Goal: Task Accomplishment & Management: Manage account settings

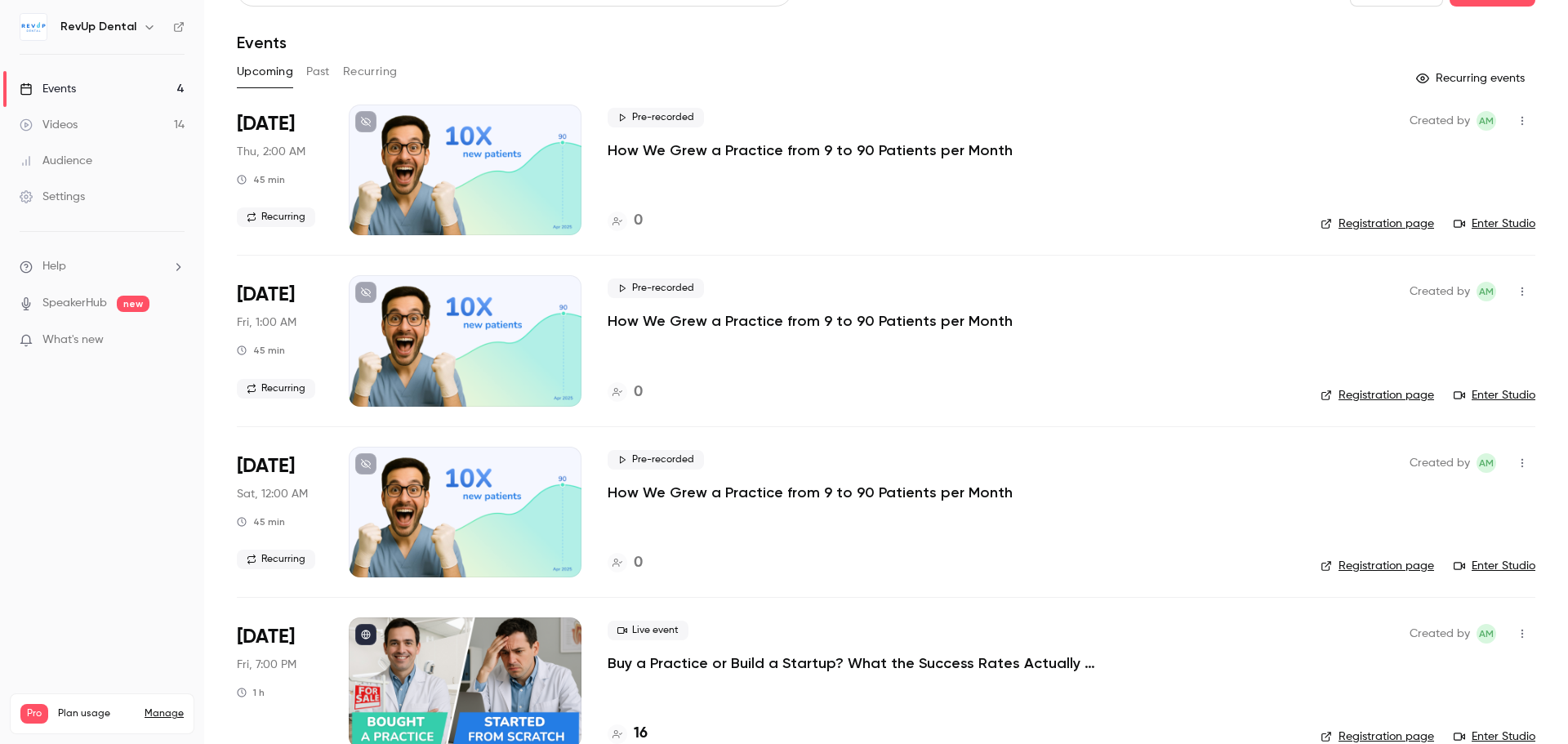
scroll to position [69, 0]
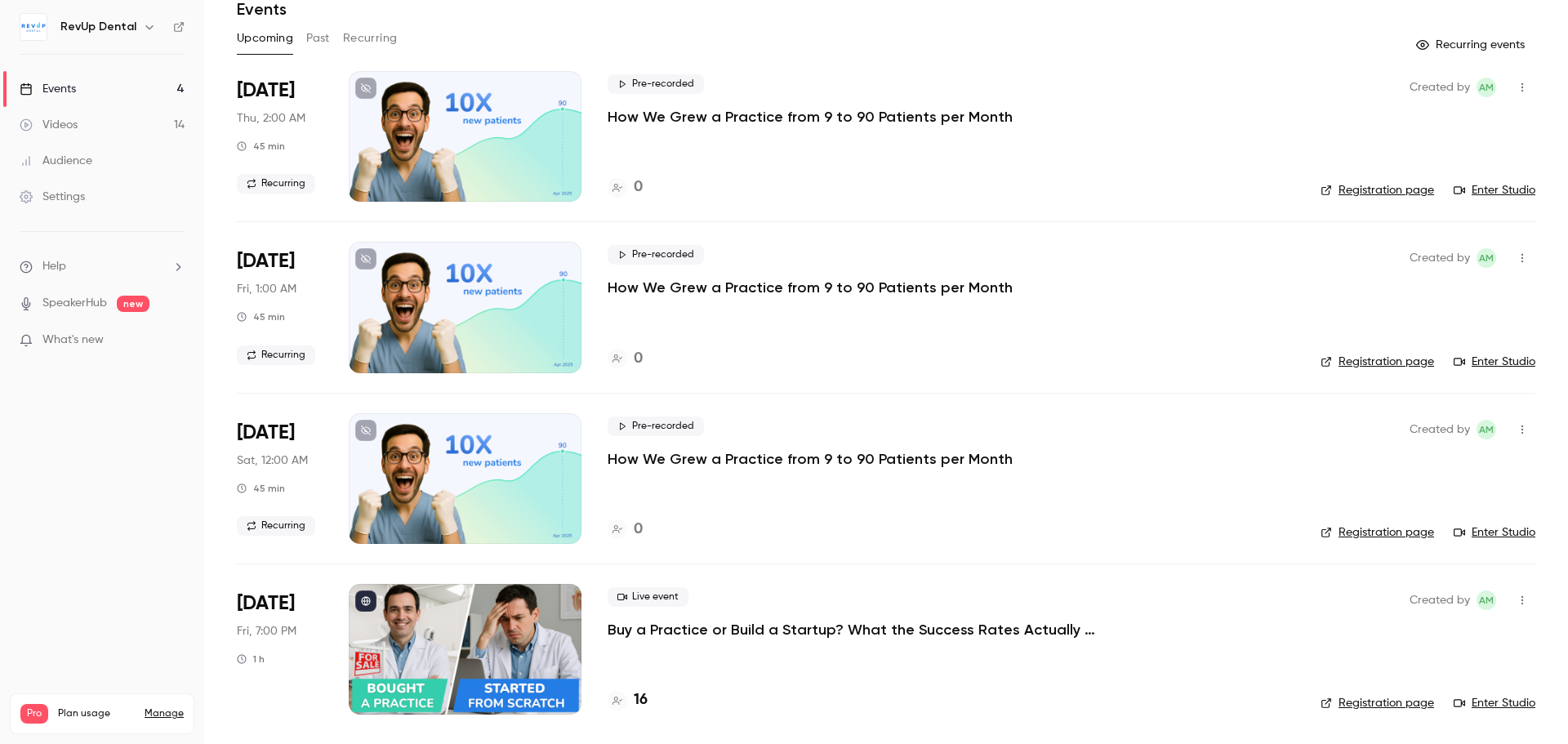
click at [327, 45] on button "Past" at bounding box center [317, 39] width 24 height 27
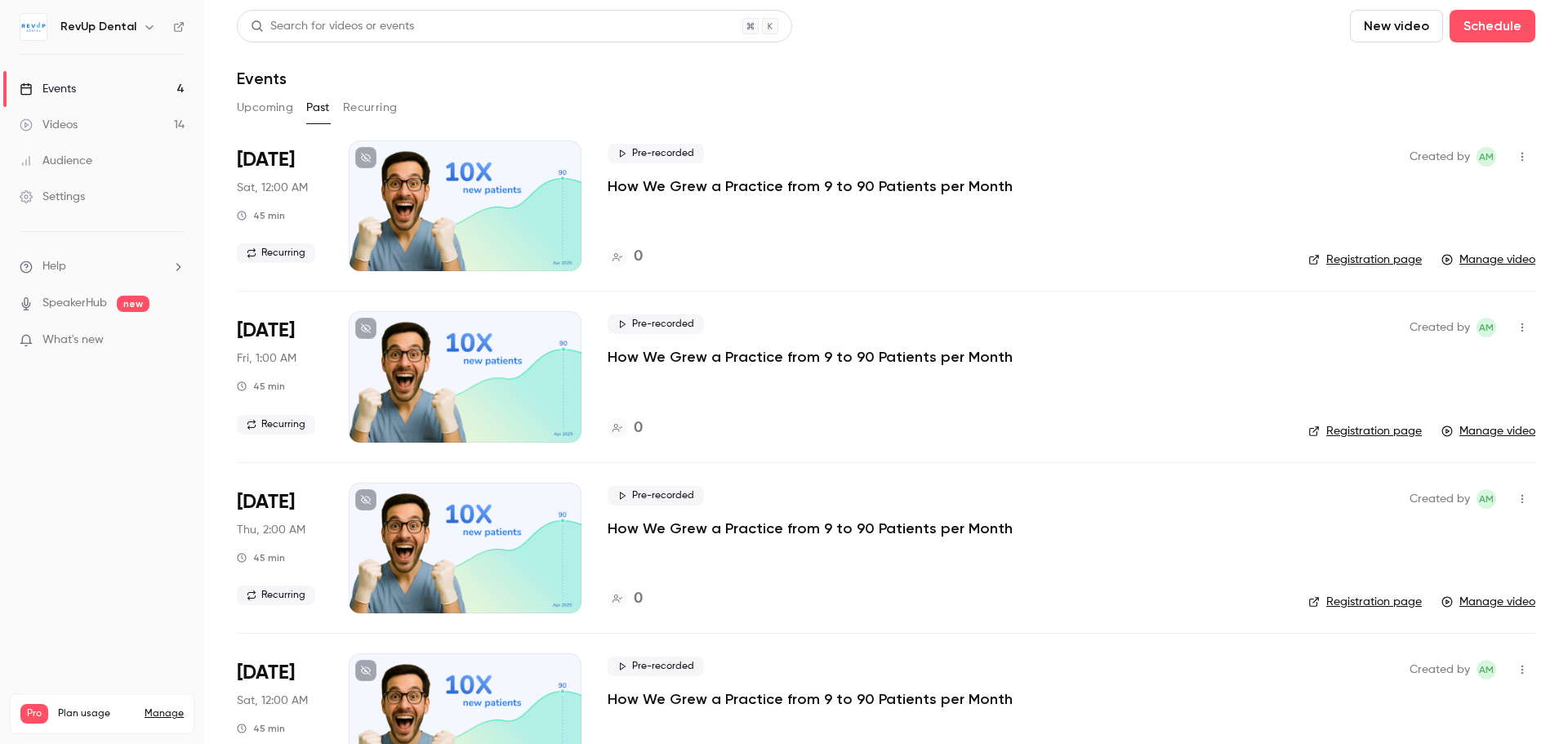
click at [376, 107] on button "Recurring" at bounding box center [370, 108] width 55 height 27
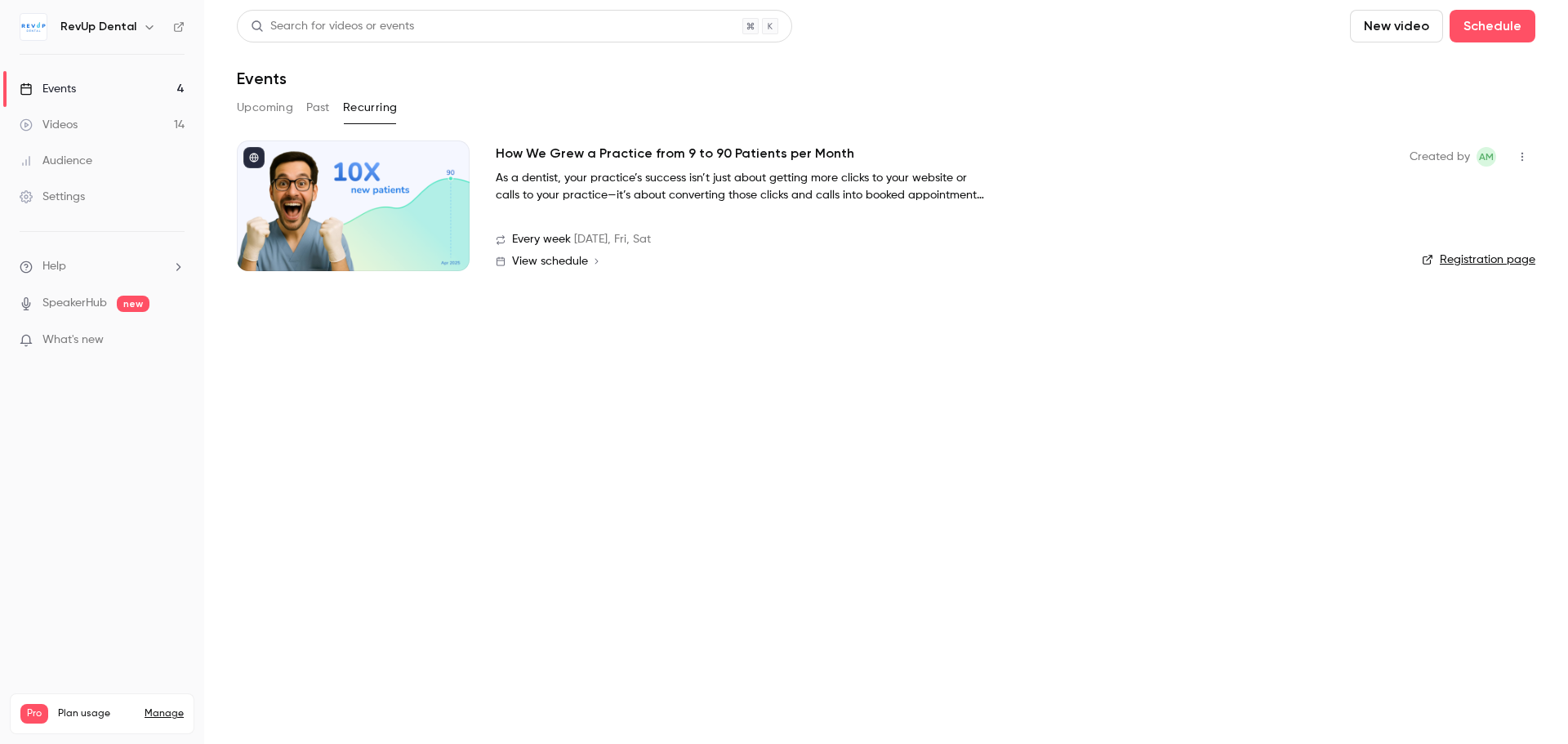
click at [282, 113] on button "Upcoming" at bounding box center [264, 108] width 56 height 27
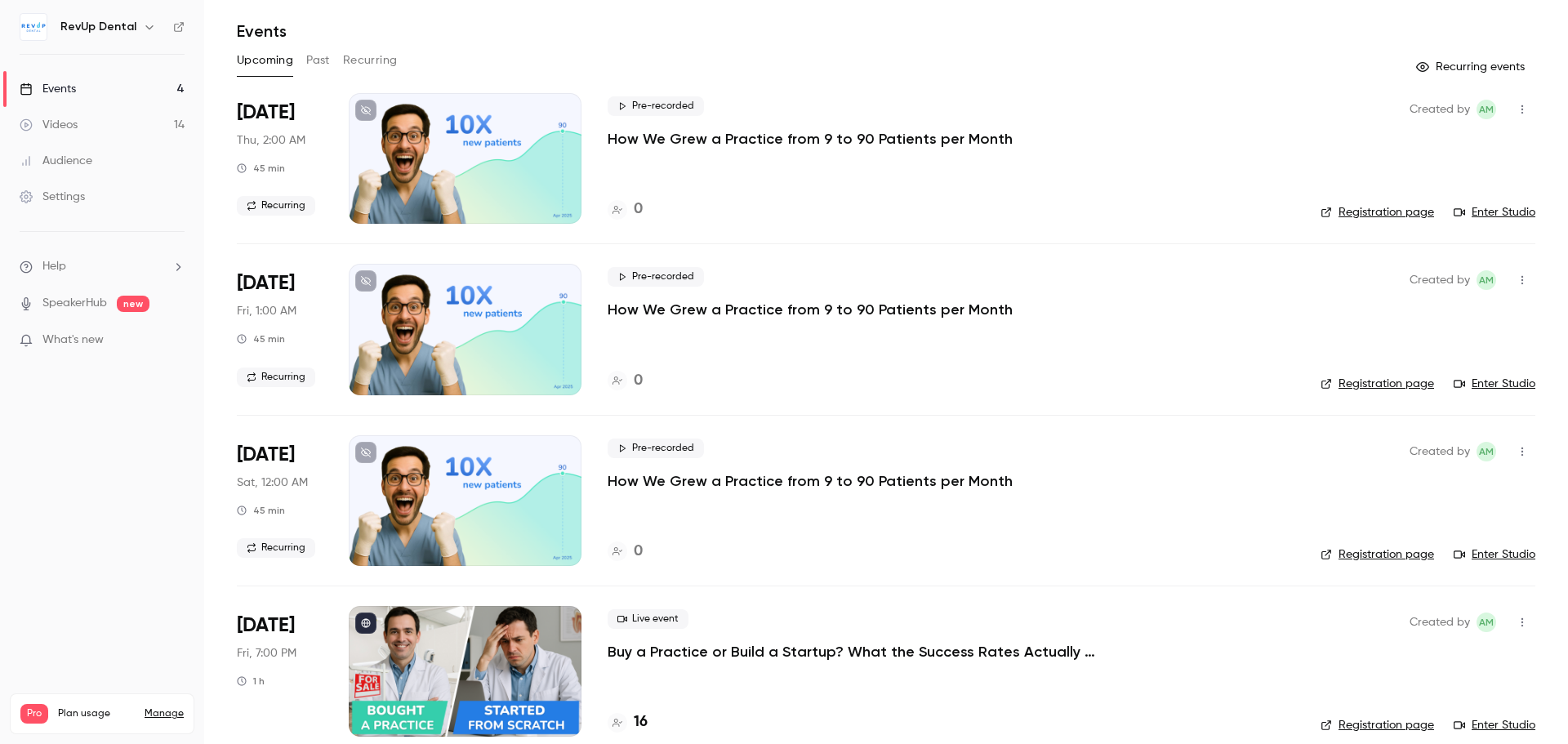
scroll to position [69, 0]
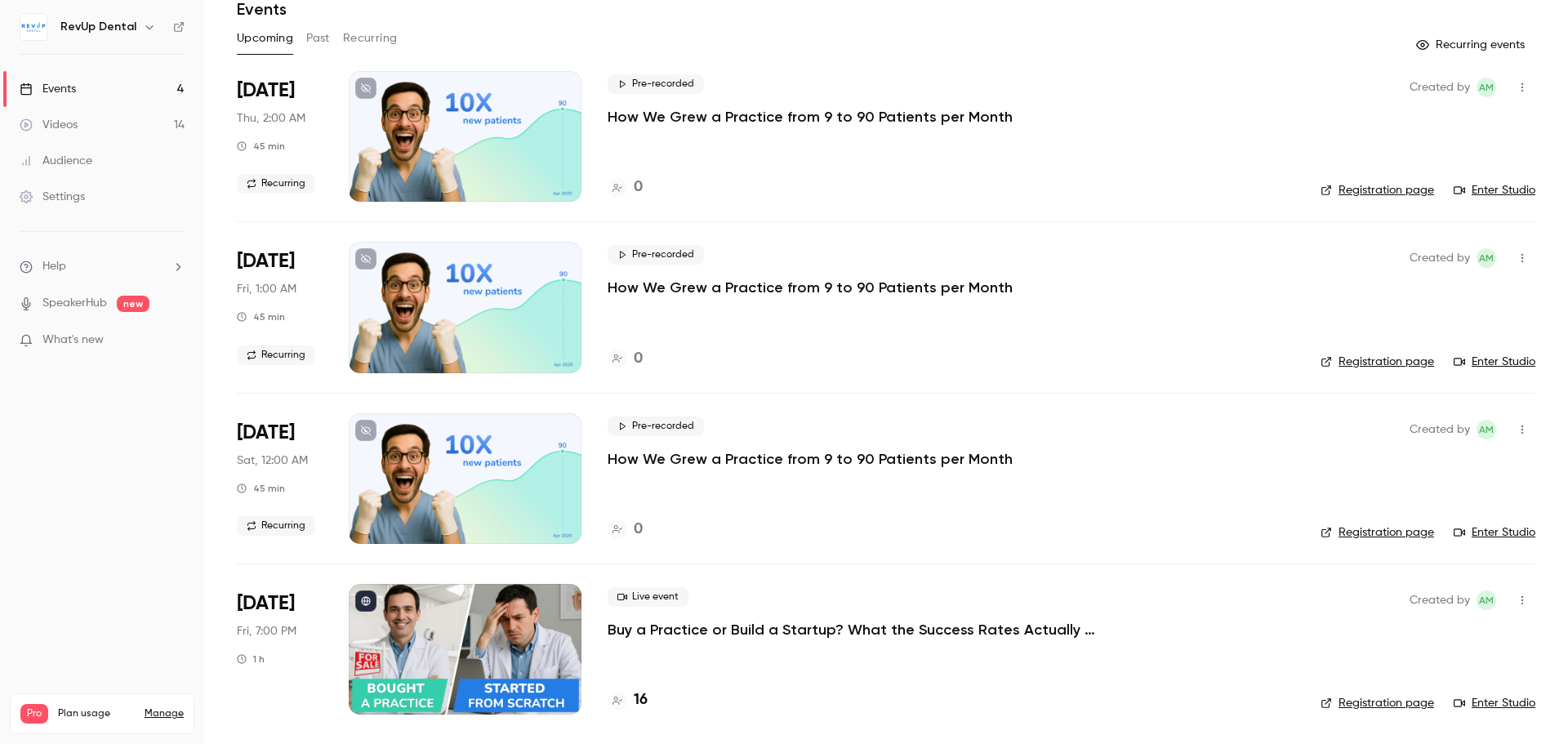
click at [712, 631] on p "Buy a Practice or Build a Startup? What the Success Rates Actually Say" at bounding box center [853, 630] width 490 height 20
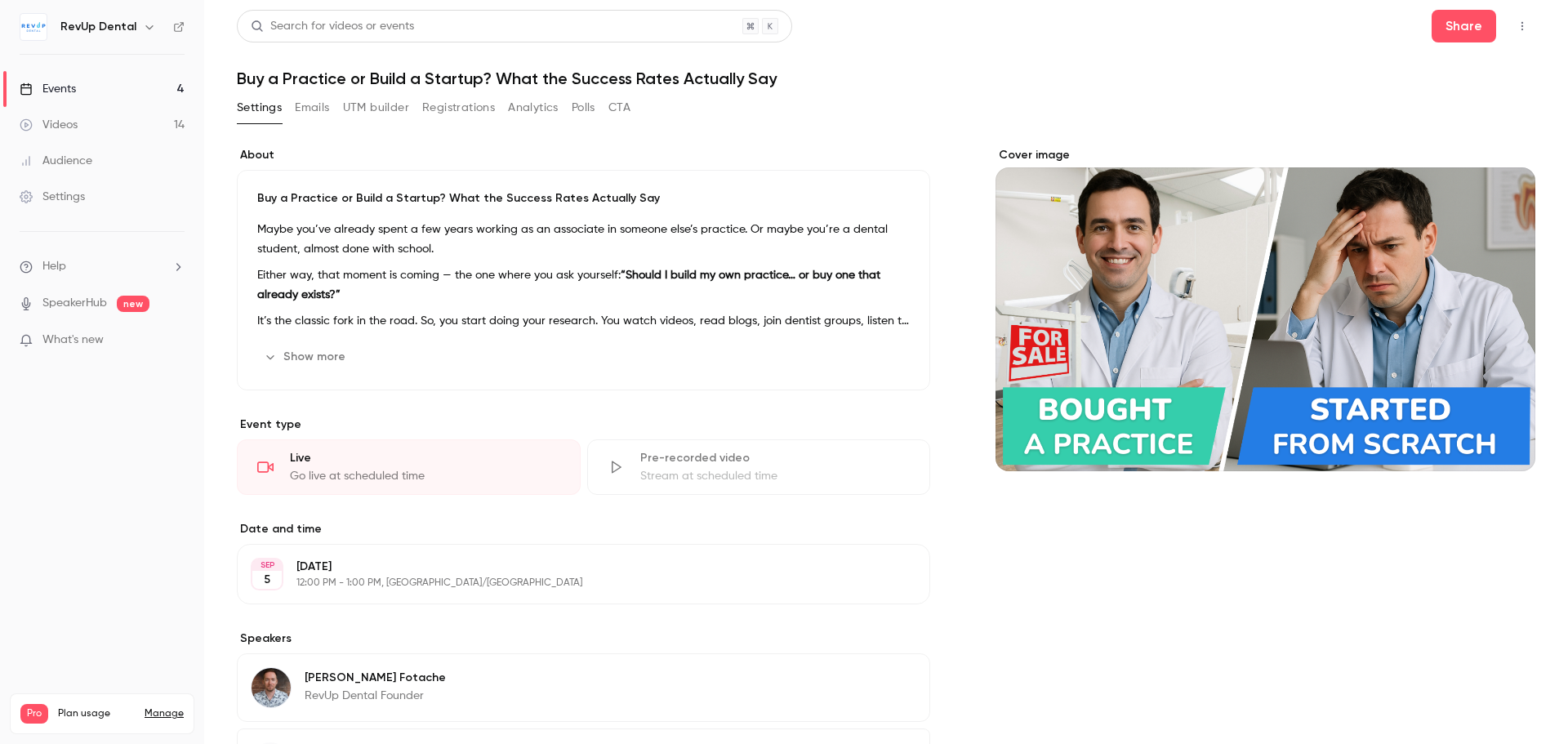
click at [271, 116] on button "Settings" at bounding box center [258, 108] width 45 height 27
click at [115, 87] on link "Events 4" at bounding box center [102, 89] width 204 height 36
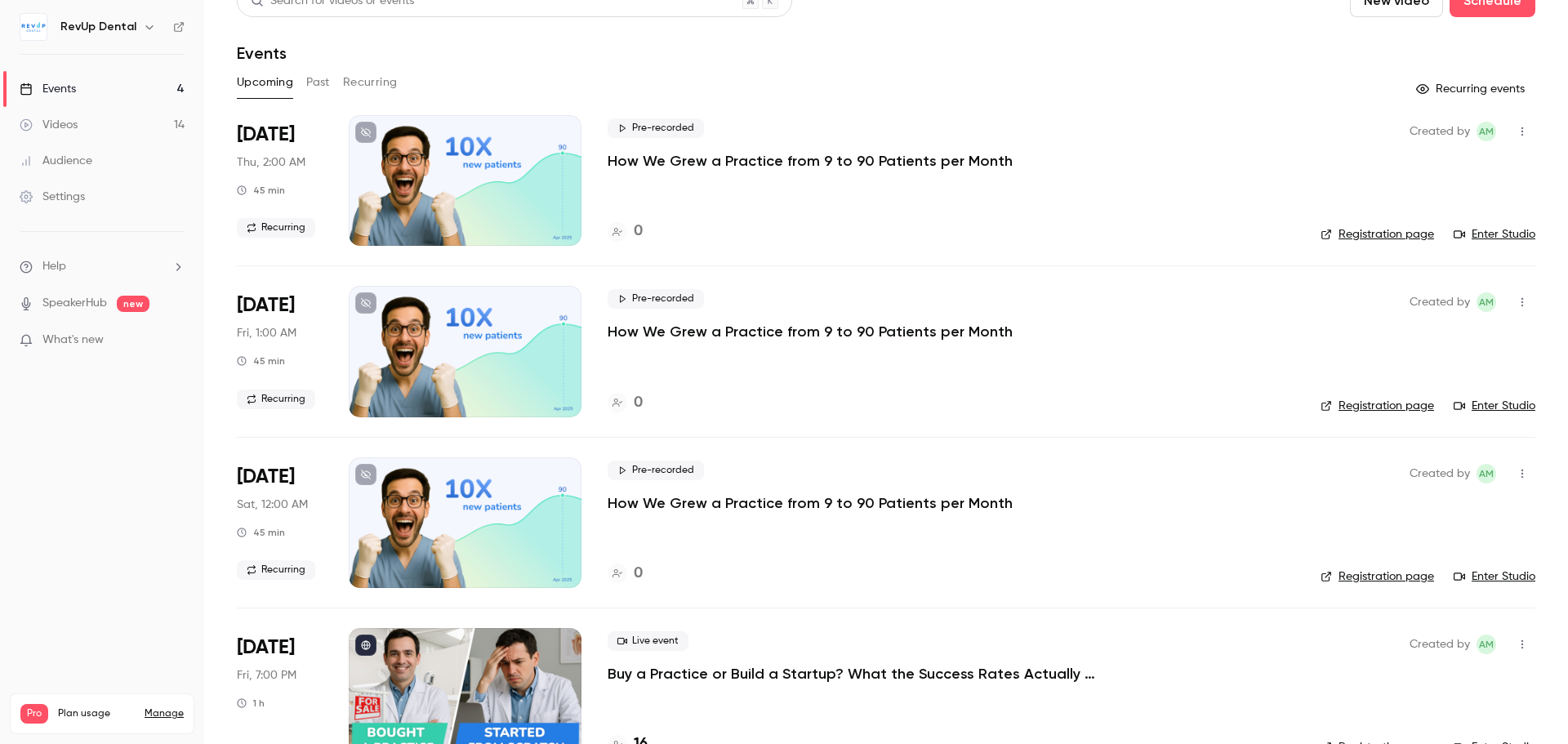
scroll to position [69, 0]
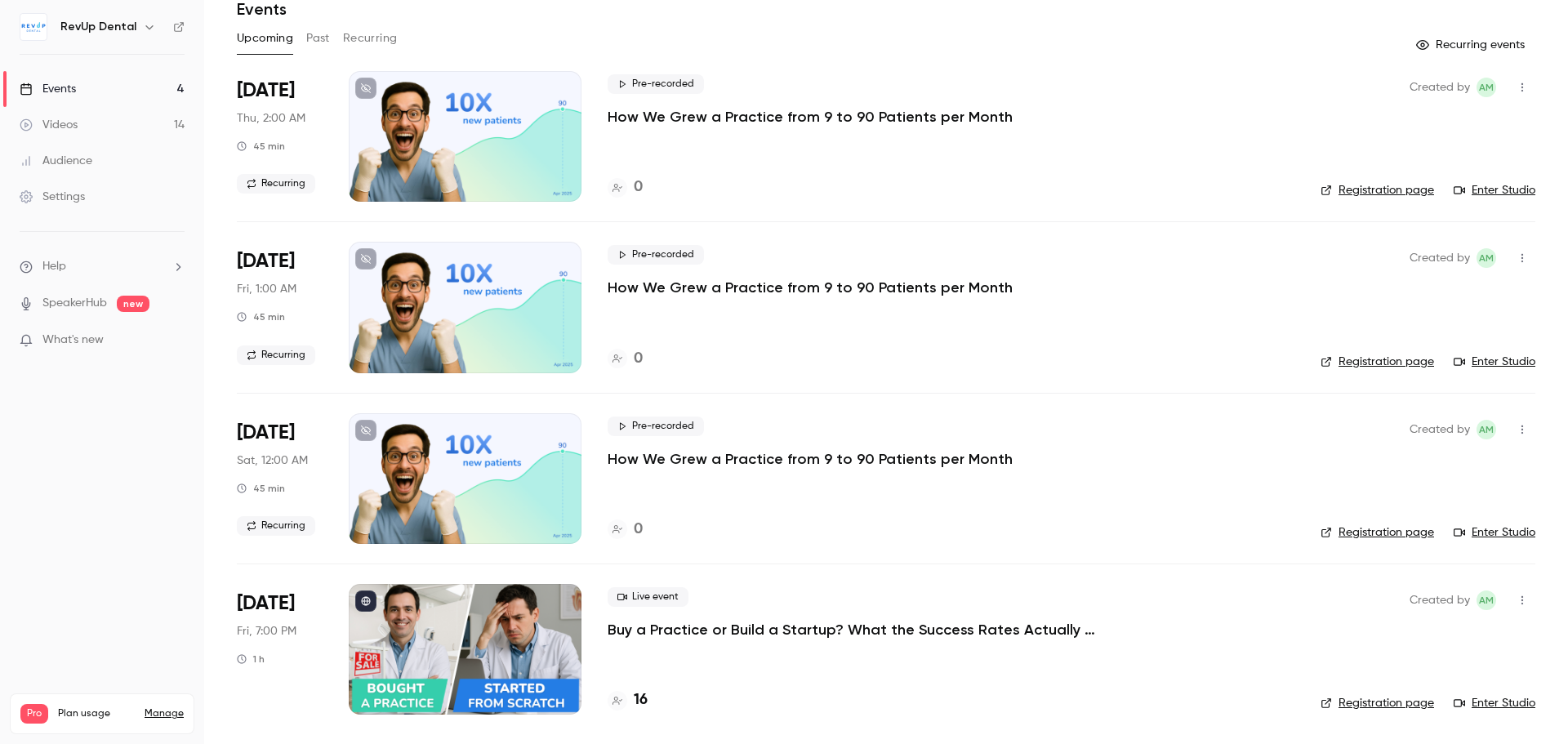
click at [1498, 704] on link "Enter Studio" at bounding box center [1494, 703] width 82 height 16
click at [1516, 598] on icon "button" at bounding box center [1522, 601] width 13 height 11
click at [1430, 633] on div "Invite to Studio" at bounding box center [1446, 630] width 124 height 16
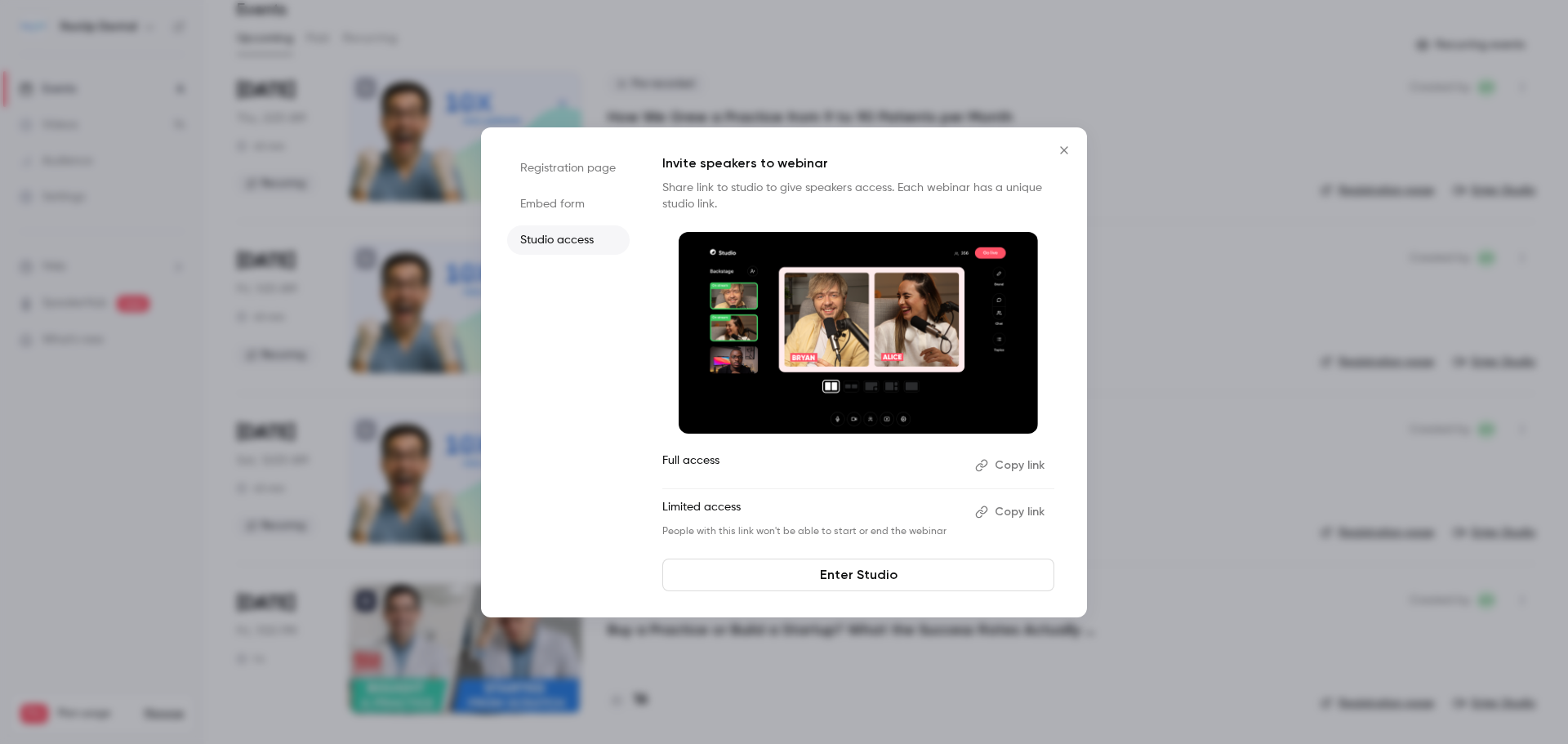
click at [1015, 466] on button "Copy link" at bounding box center [1011, 466] width 85 height 27
click at [1003, 459] on button "Copy link" at bounding box center [1011, 466] width 85 height 27
click at [1056, 149] on icon "Close" at bounding box center [1064, 150] width 20 height 13
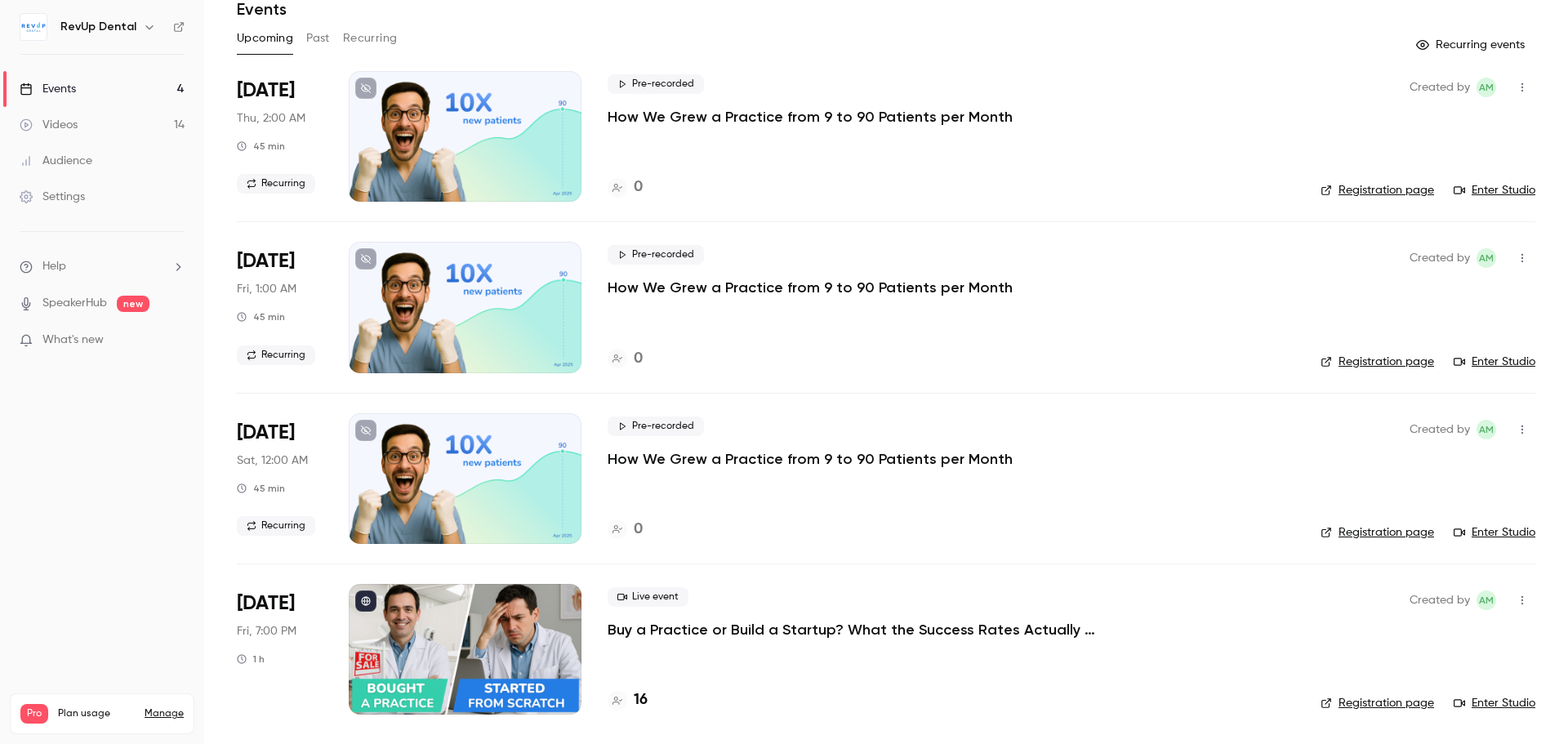
click at [744, 625] on p "Buy a Practice or Build a Startup? What the Success Rates Actually Say" at bounding box center [853, 630] width 490 height 20
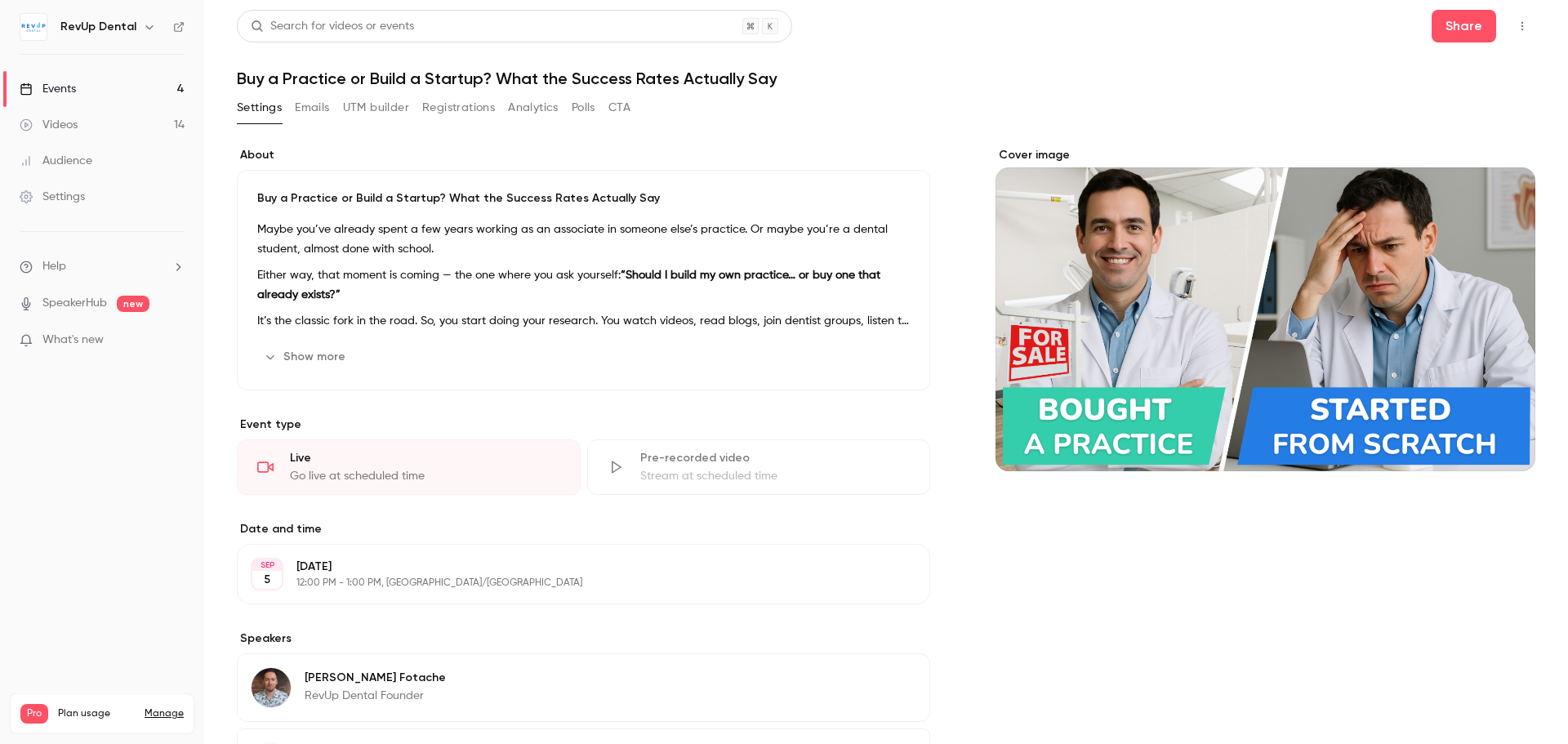
click at [445, 100] on button "Registrations" at bounding box center [458, 108] width 73 height 27
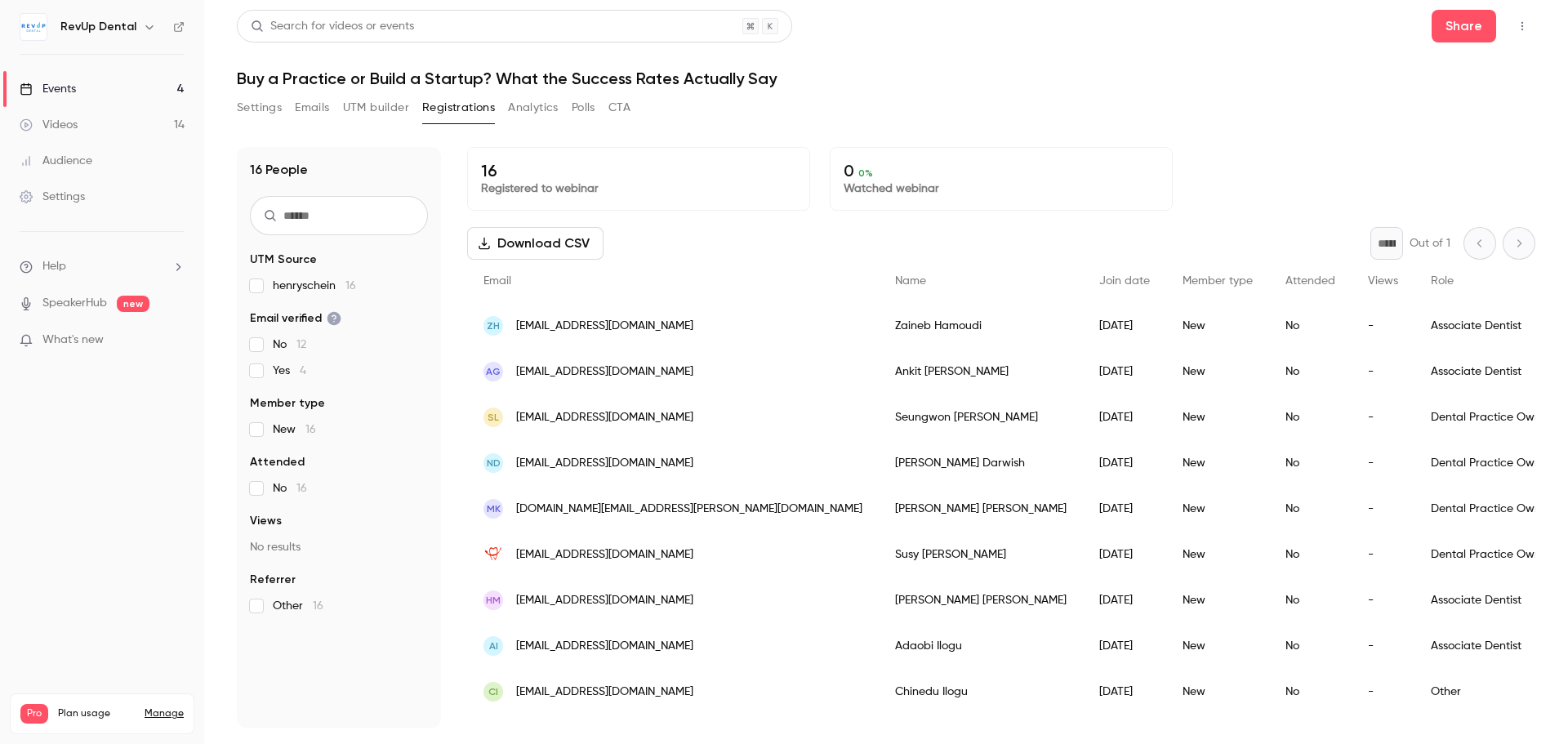
click at [541, 107] on button "Analytics" at bounding box center [533, 108] width 50 height 27
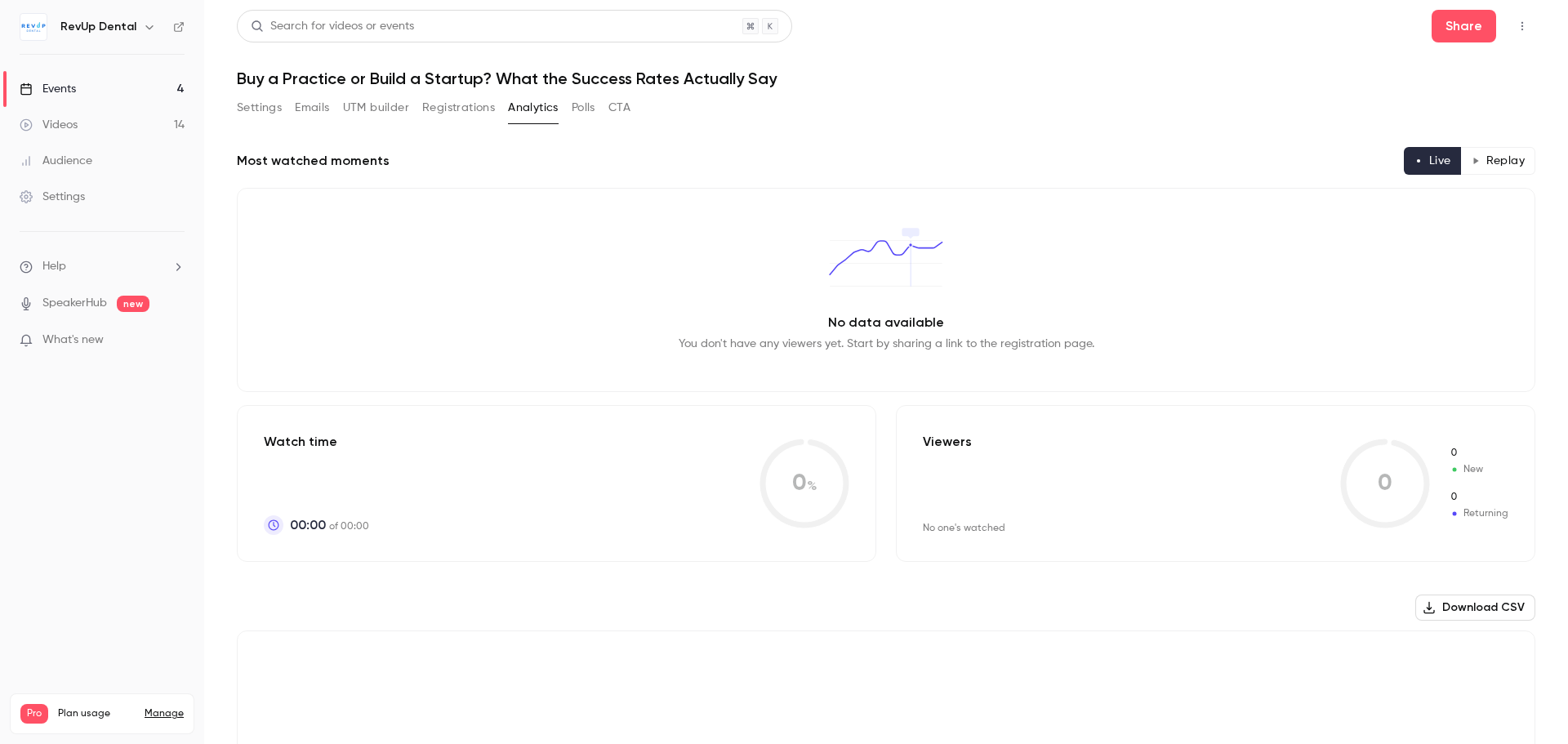
click at [577, 108] on button "Polls" at bounding box center [583, 108] width 24 height 27
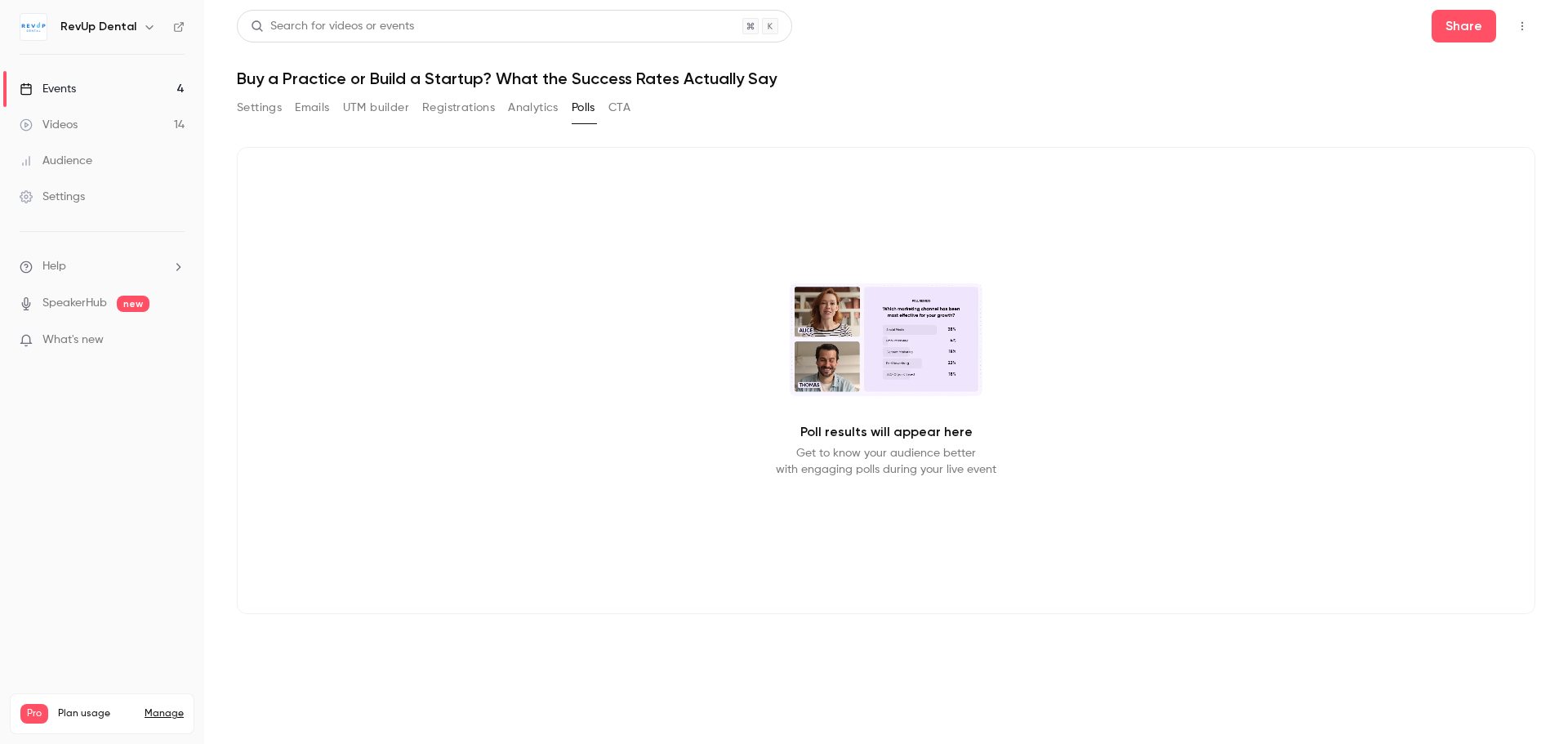
click at [372, 109] on button "UTM builder" at bounding box center [376, 108] width 66 height 27
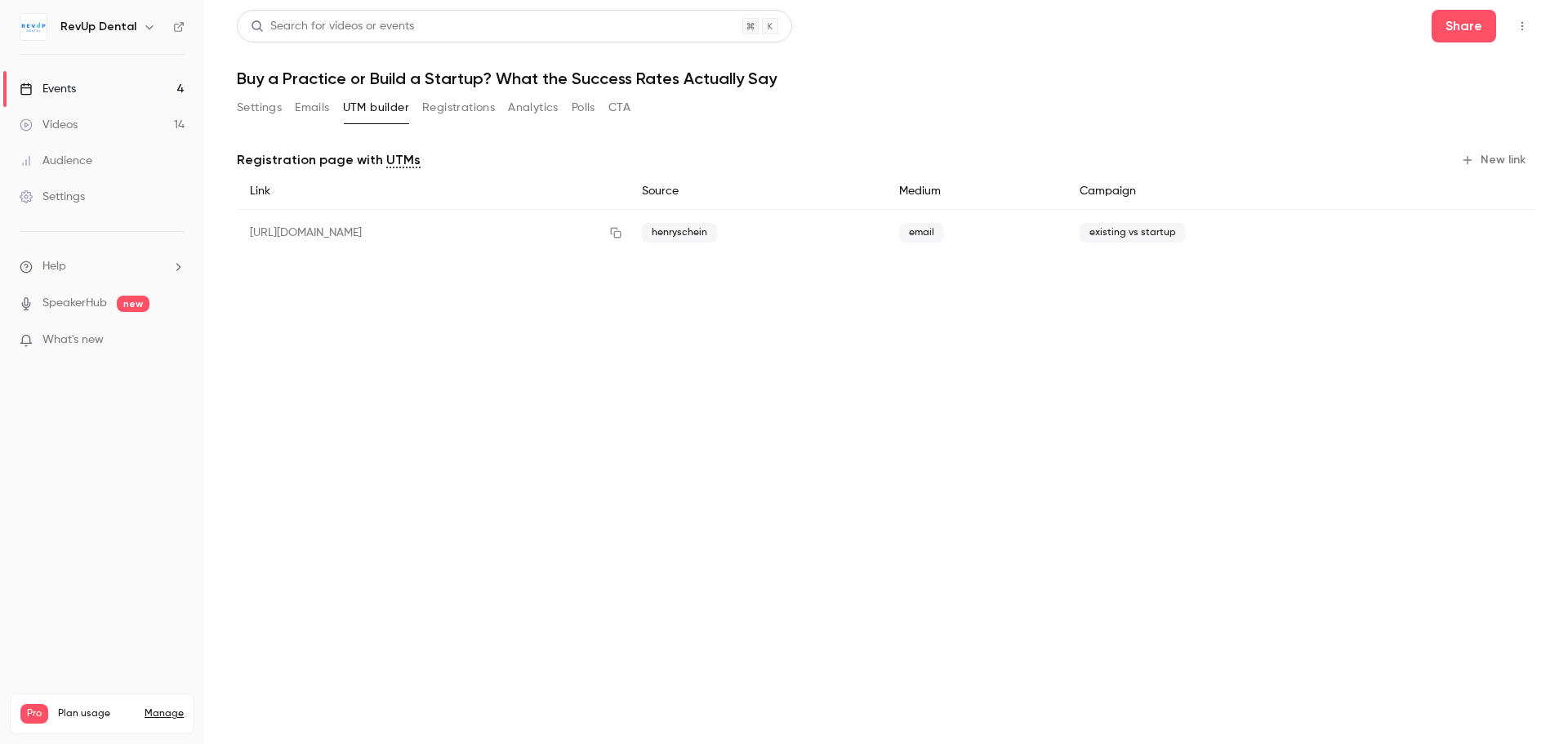
click at [320, 105] on button "Emails" at bounding box center [312, 108] width 34 height 27
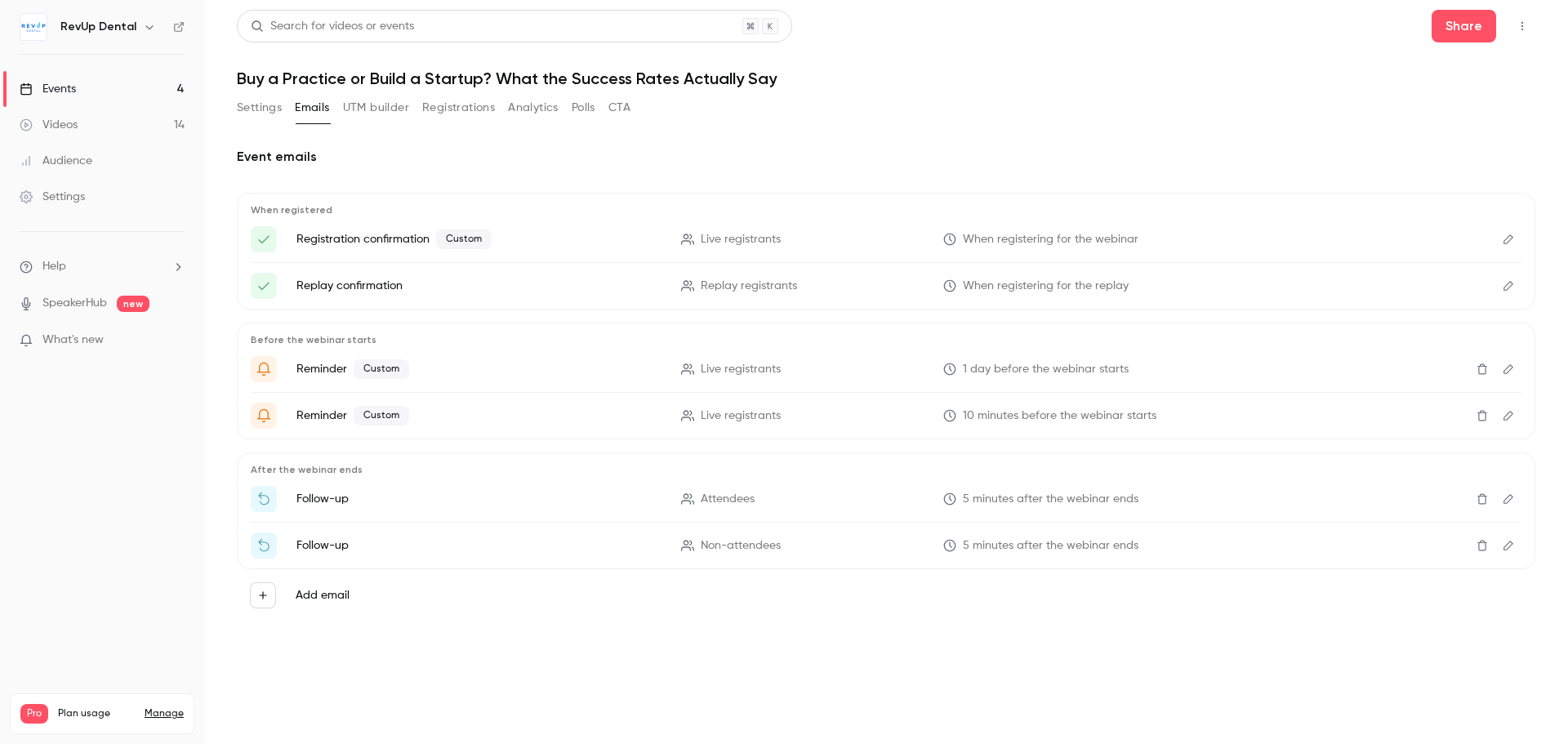
click at [1506, 230] on button "Edit" at bounding box center [1508, 239] width 27 height 27
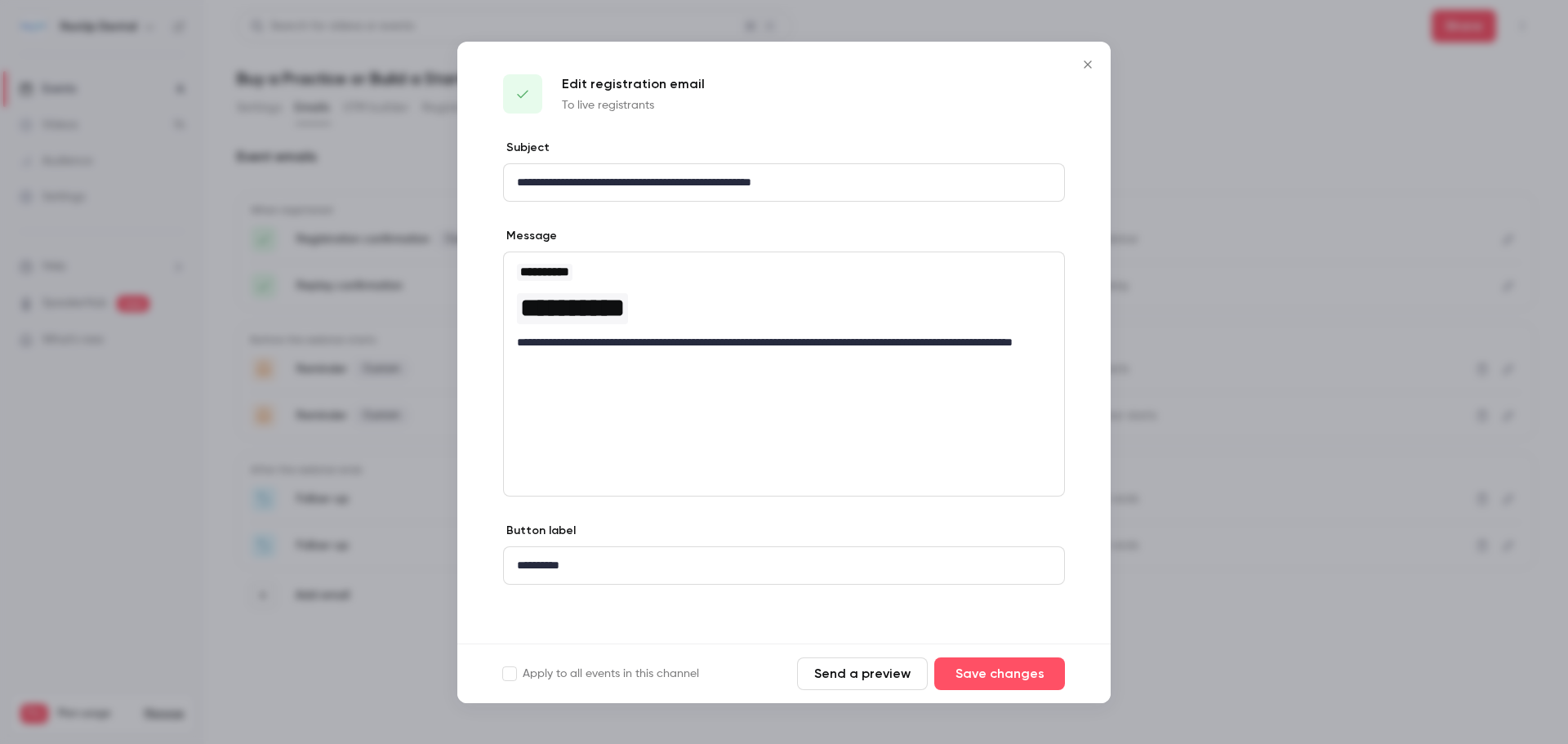
click at [1088, 71] on button "Close" at bounding box center [1087, 65] width 32 height 32
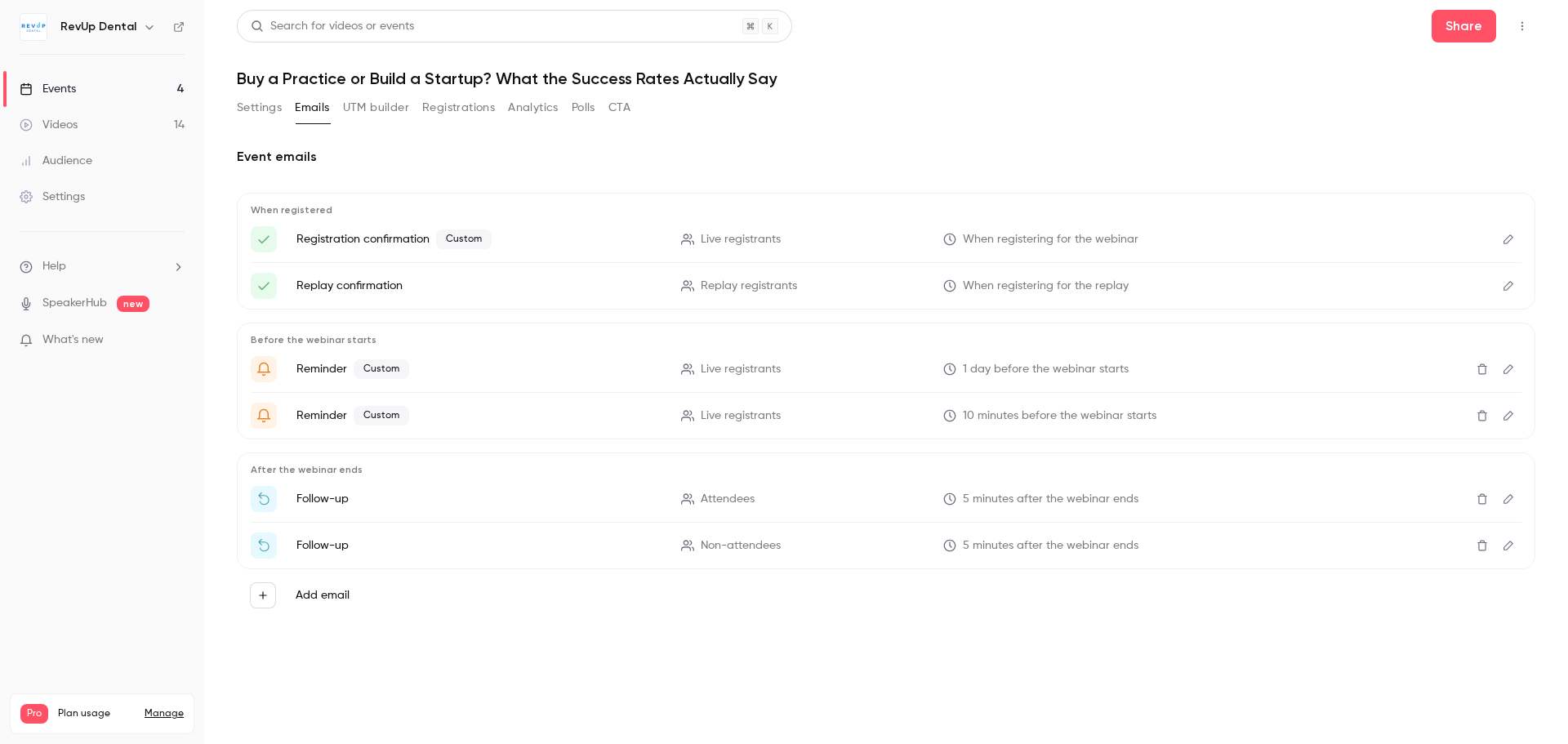
click at [1506, 368] on icon "Edit" at bounding box center [1508, 370] width 13 height 11
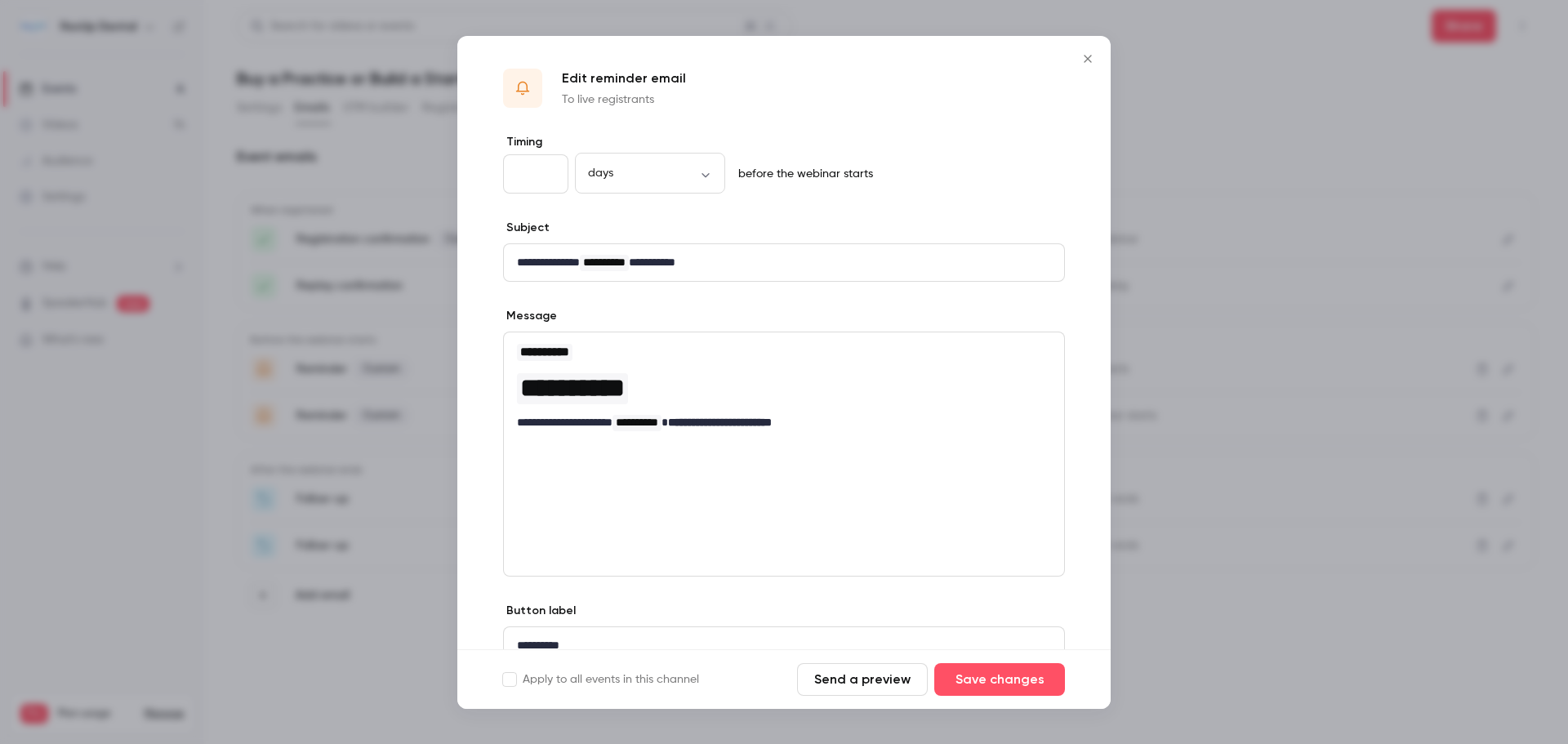
click at [1088, 60] on icon "Close" at bounding box center [1087, 59] width 8 height 8
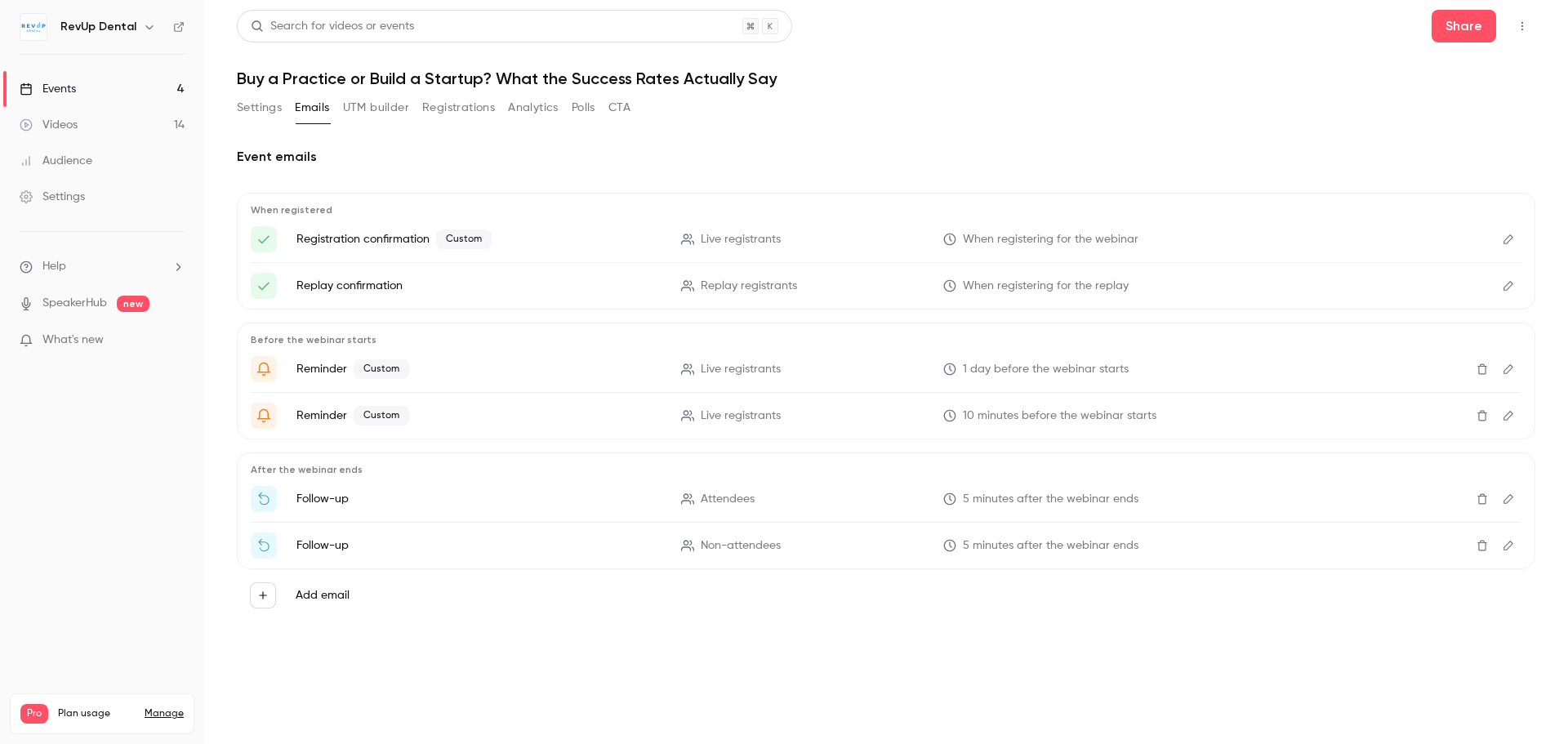
click at [1503, 497] on icon "Edit" at bounding box center [1508, 499] width 13 height 11
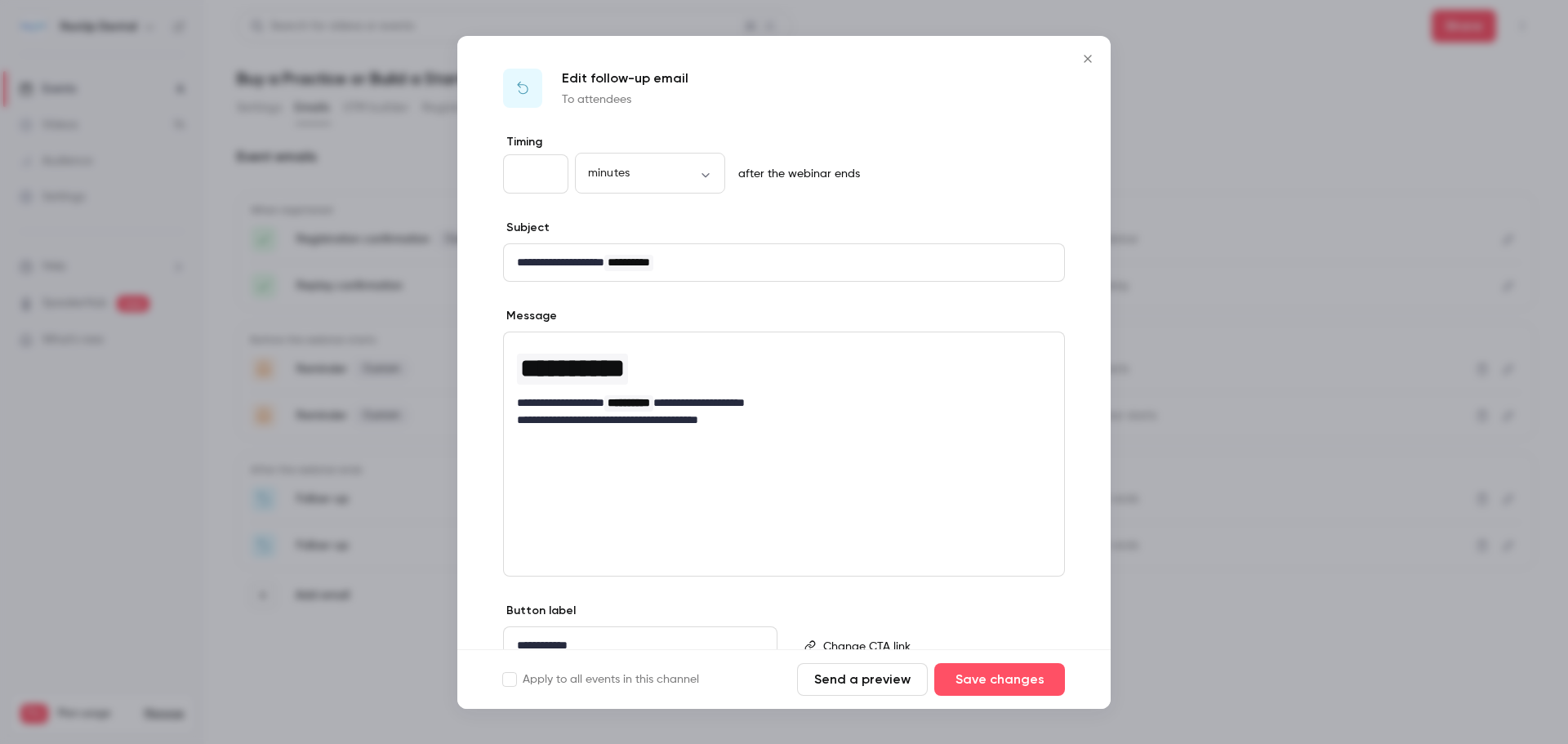
click at [1089, 63] on icon "Close" at bounding box center [1087, 59] width 20 height 13
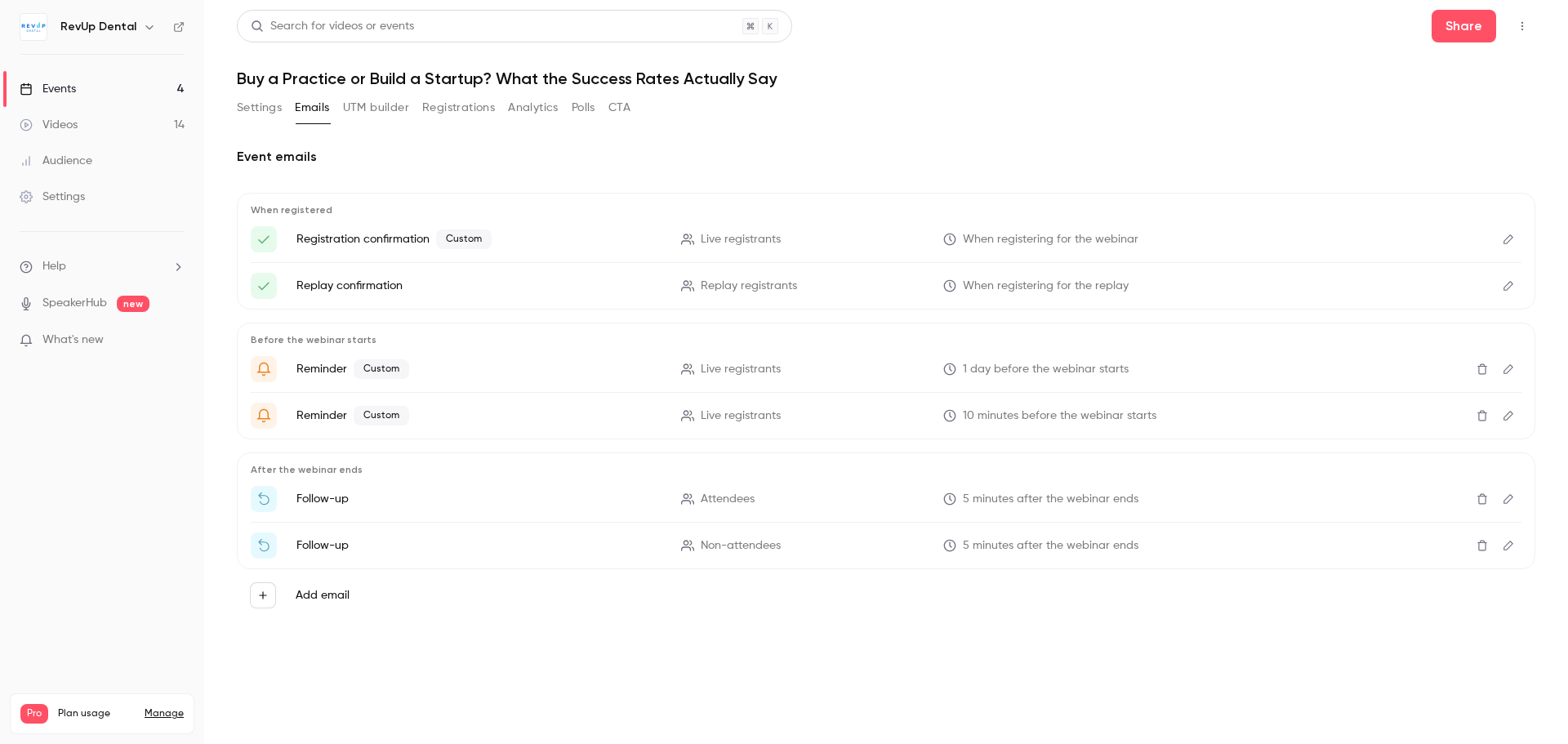
click at [277, 111] on button "Settings" at bounding box center [258, 108] width 45 height 27
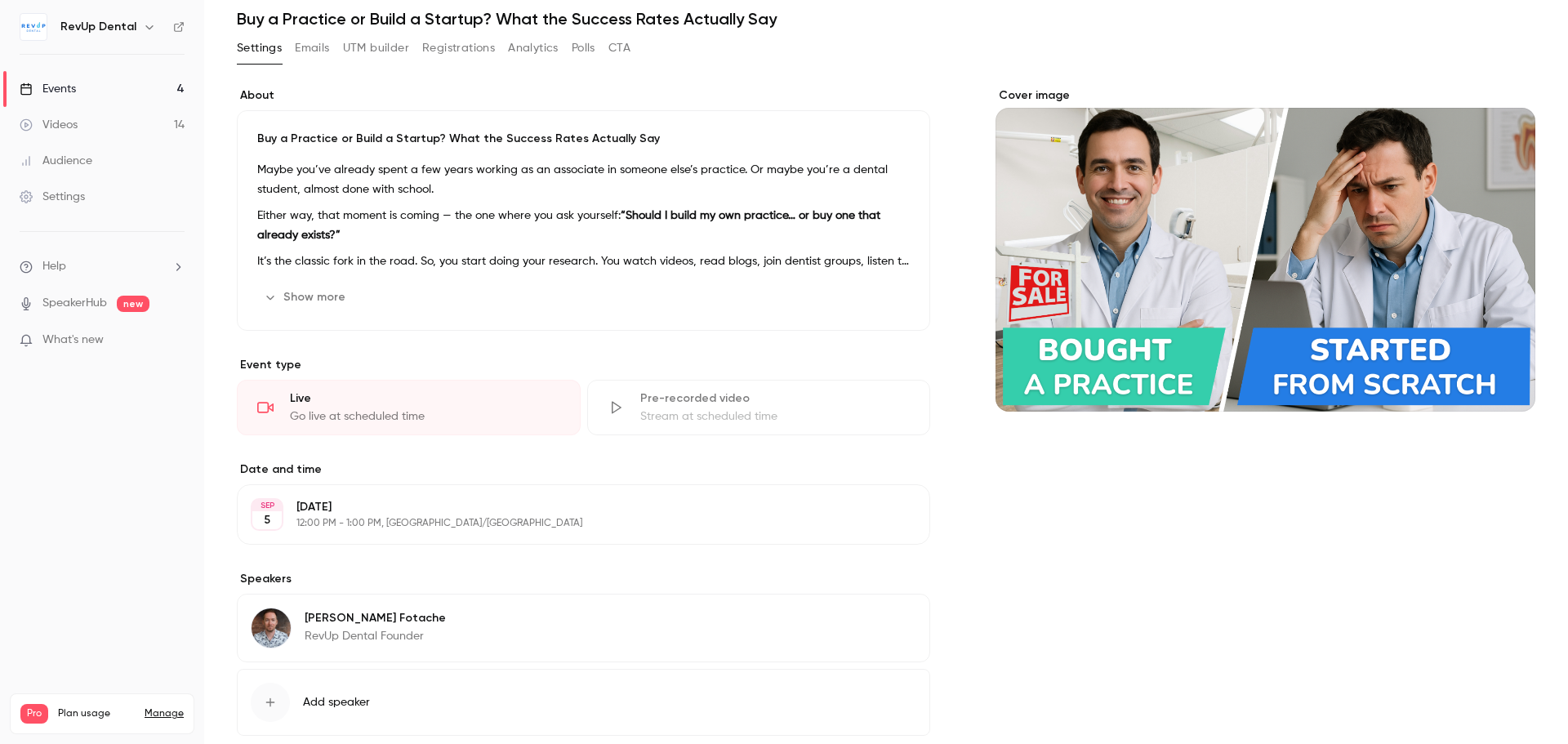
scroll to position [153, 0]
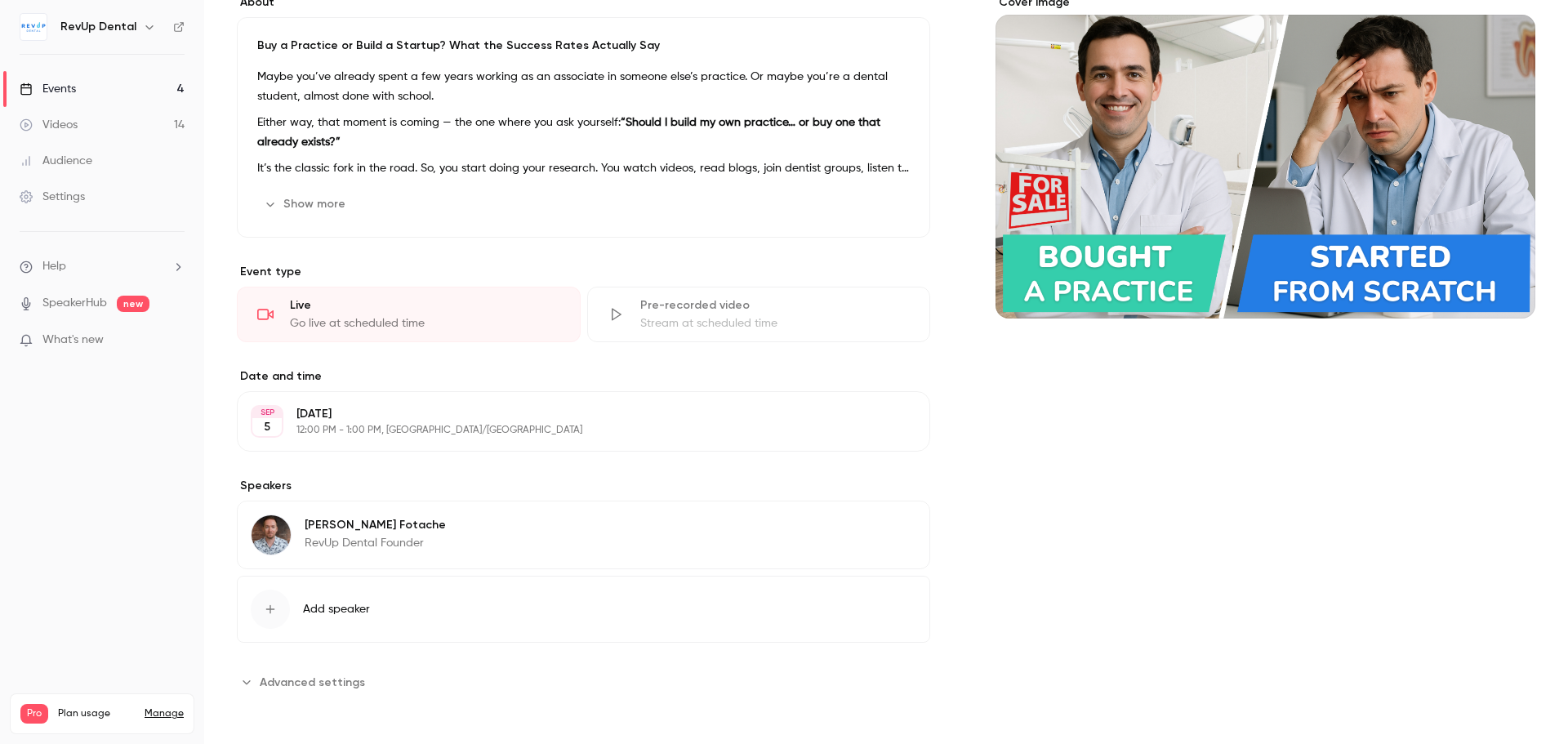
click at [374, 609] on button "Add speaker" at bounding box center [583, 609] width 693 height 67
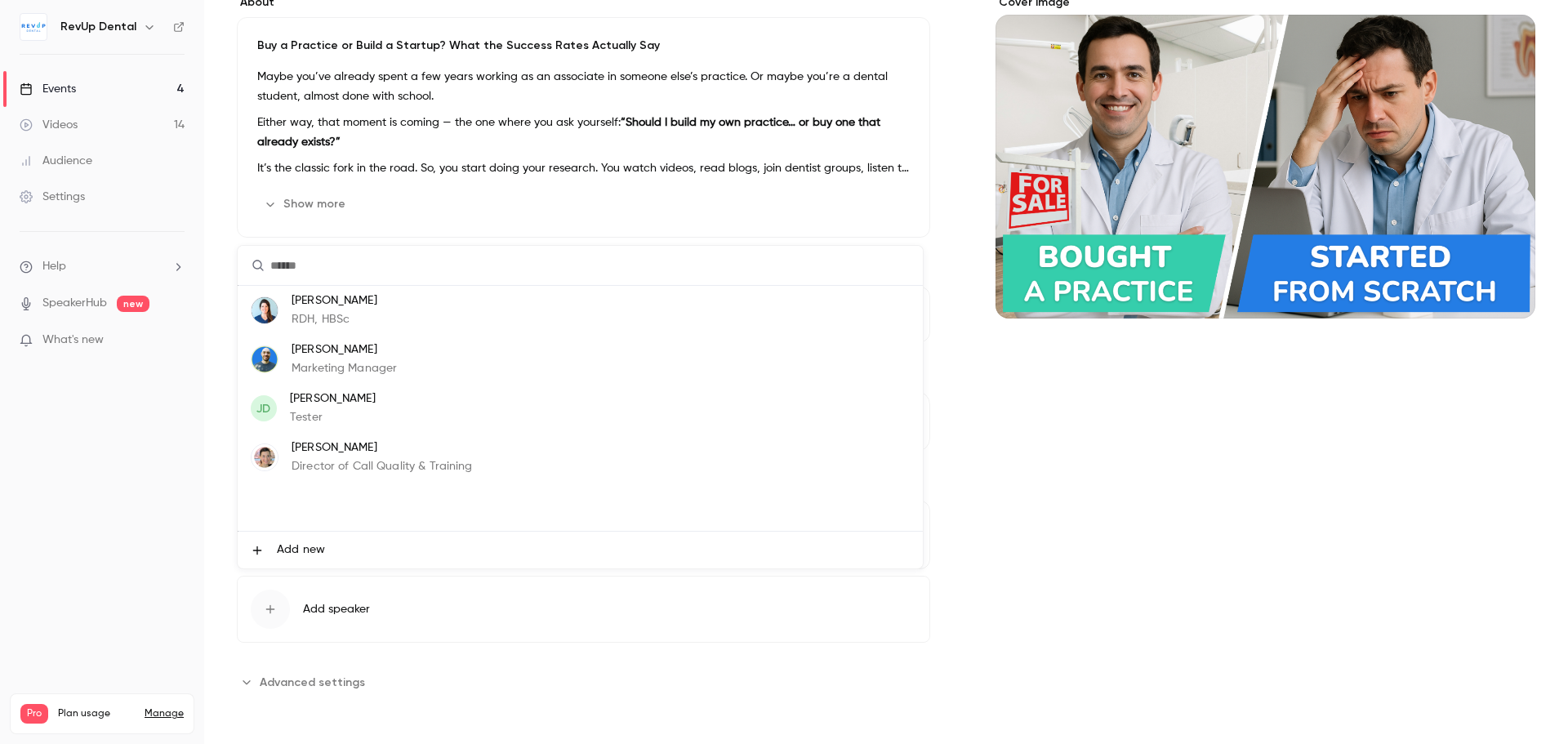
click at [1192, 590] on div at bounding box center [784, 372] width 1568 height 744
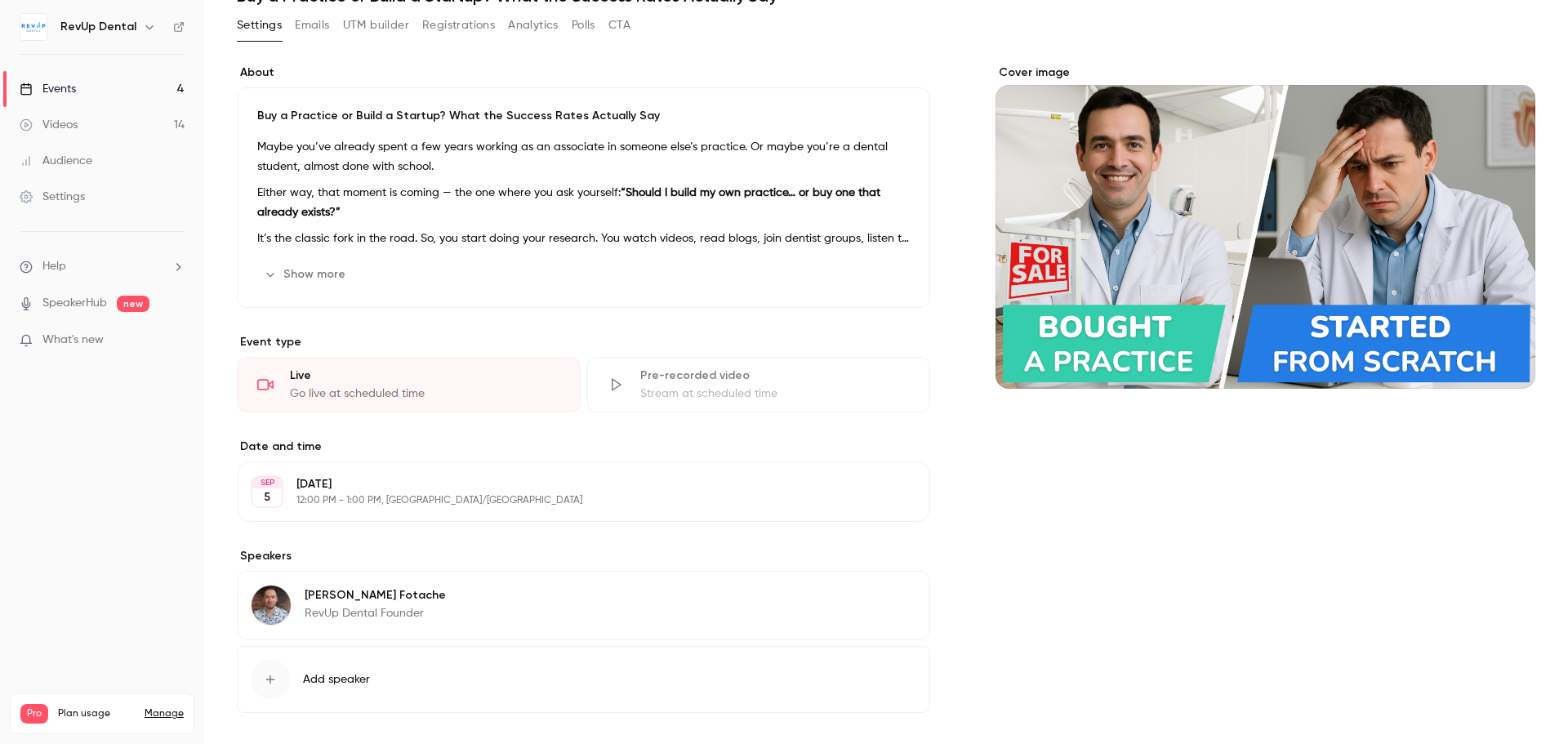
scroll to position [0, 0]
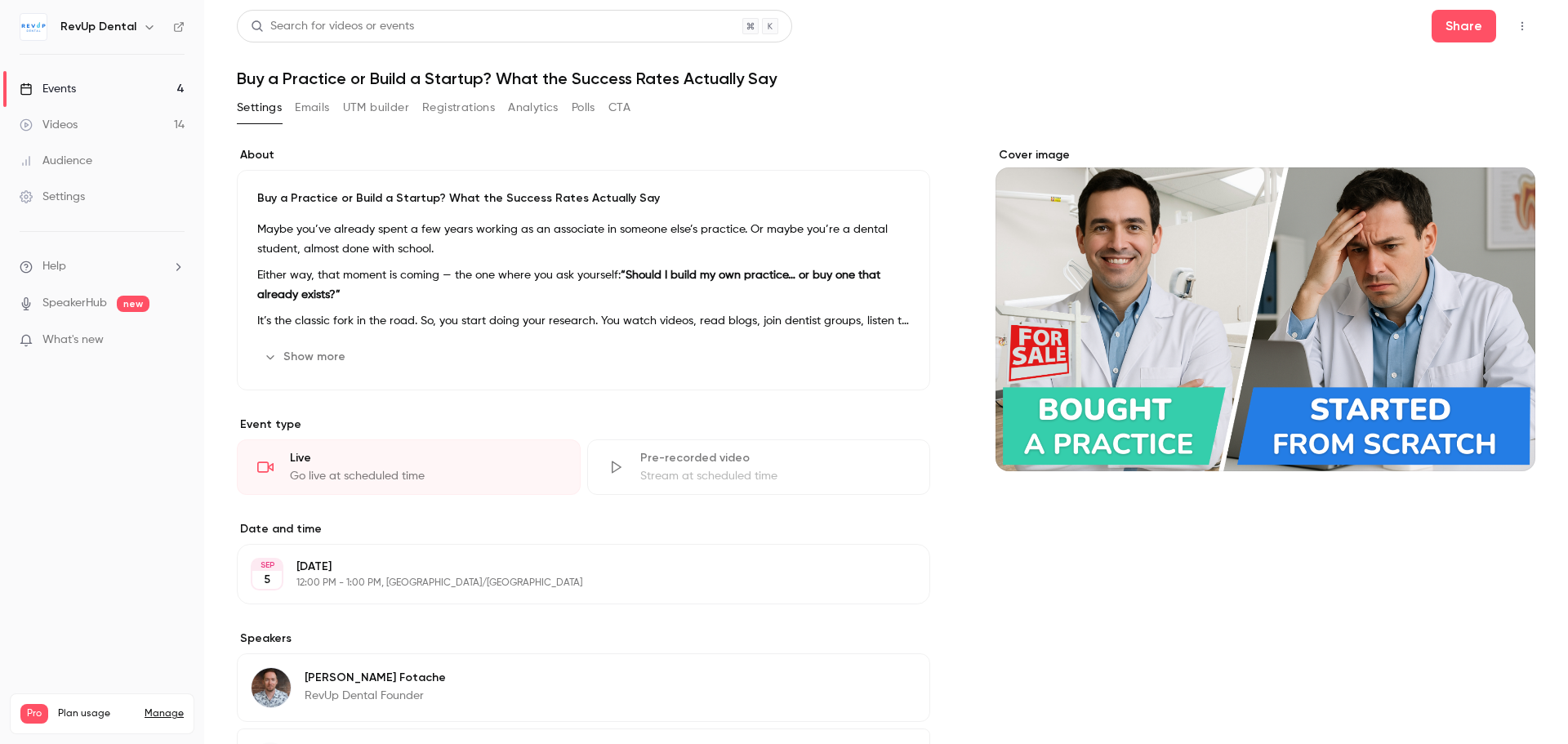
click at [595, 67] on header "Search for videos or events Share Buy a Practice or Build a Startup? What the S…" at bounding box center [885, 48] width 1298 height 79
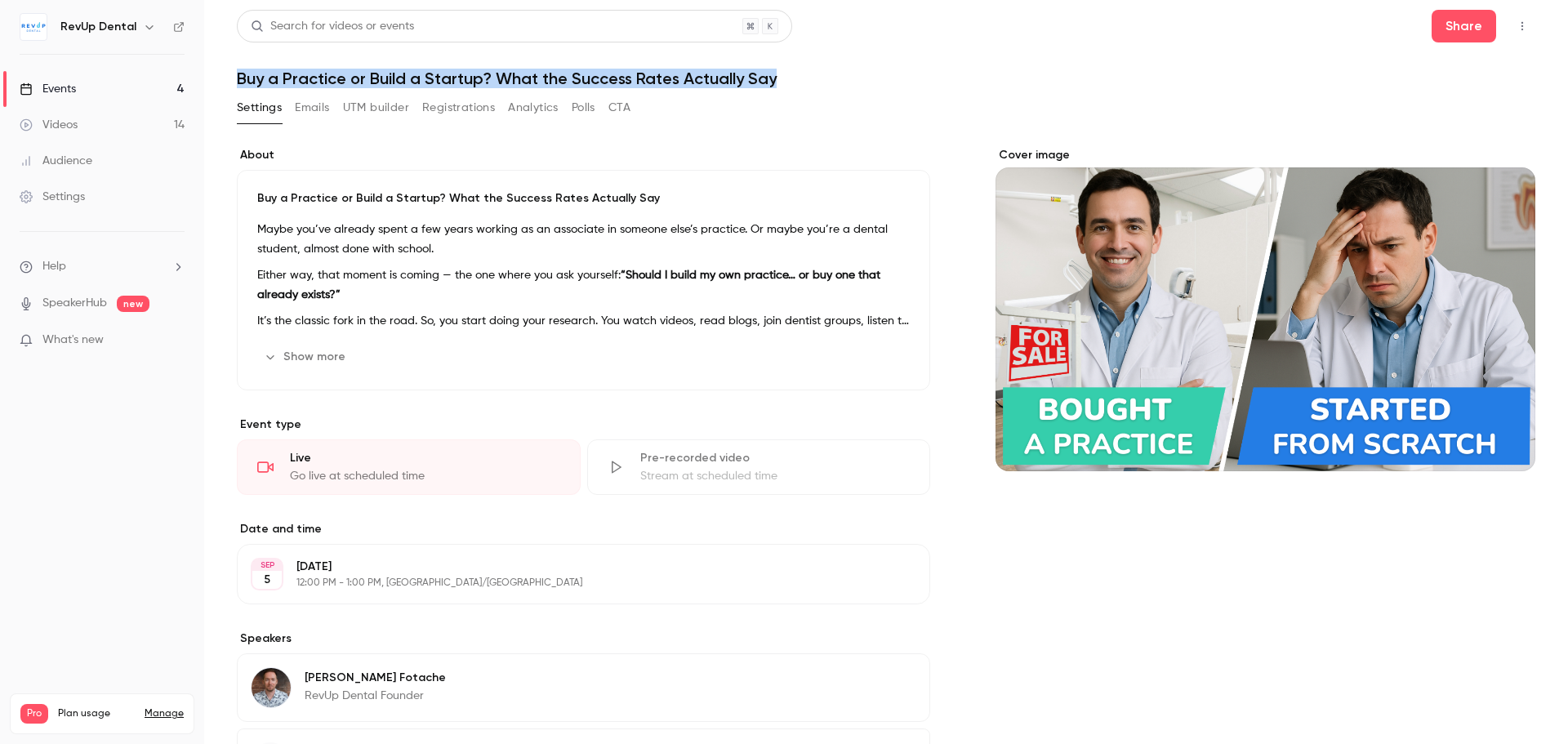
drag, startPoint x: 771, startPoint y: 79, endPoint x: 241, endPoint y: 72, distance: 530.0
click at [241, 72] on h1 "Buy a Practice or Build a Startup? What the Success Rates Actually Say" at bounding box center [885, 78] width 1298 height 20
copy h1 "Buy a Practice or Build a Startup? What the Success Rates Actually Say"
click at [104, 90] on link "Events 4" at bounding box center [102, 89] width 204 height 36
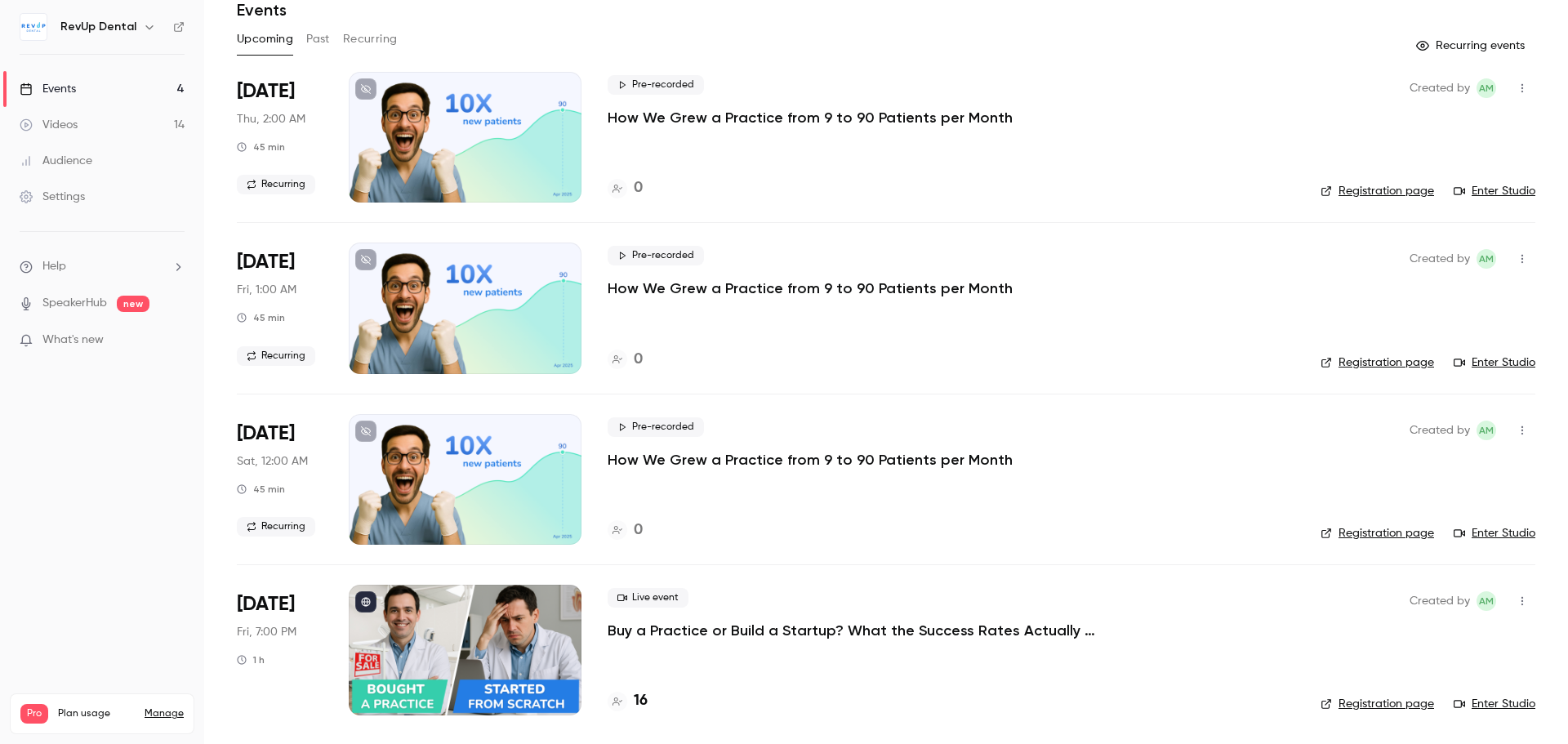
scroll to position [69, 0]
click at [1388, 707] on link "Registration page" at bounding box center [1376, 703] width 113 height 16
click at [642, 629] on p "Buy a Practice or Build a Startup? What the Success Rates Actually Say" at bounding box center [853, 630] width 490 height 20
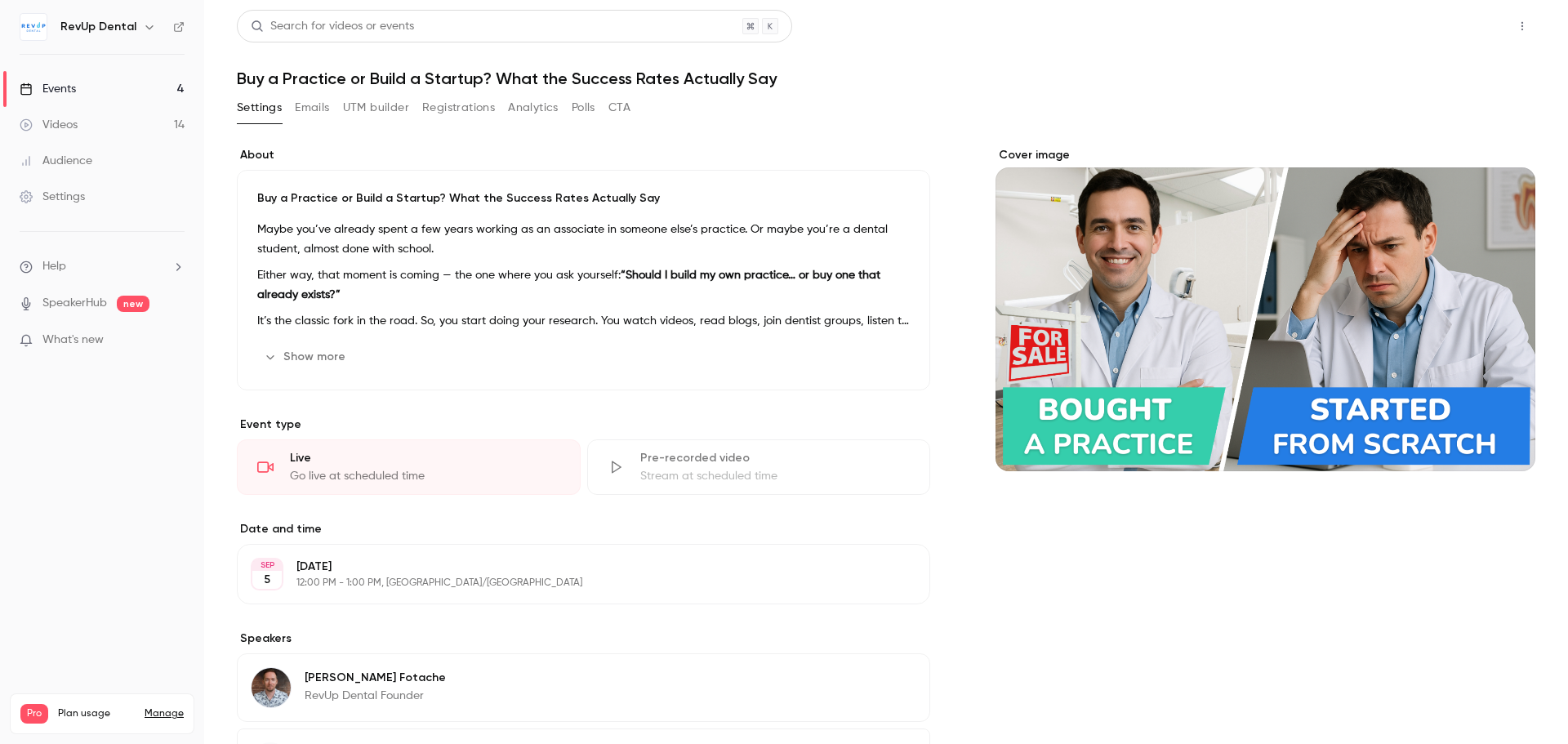
click at [1450, 26] on button "Share" at bounding box center [1464, 26] width 65 height 32
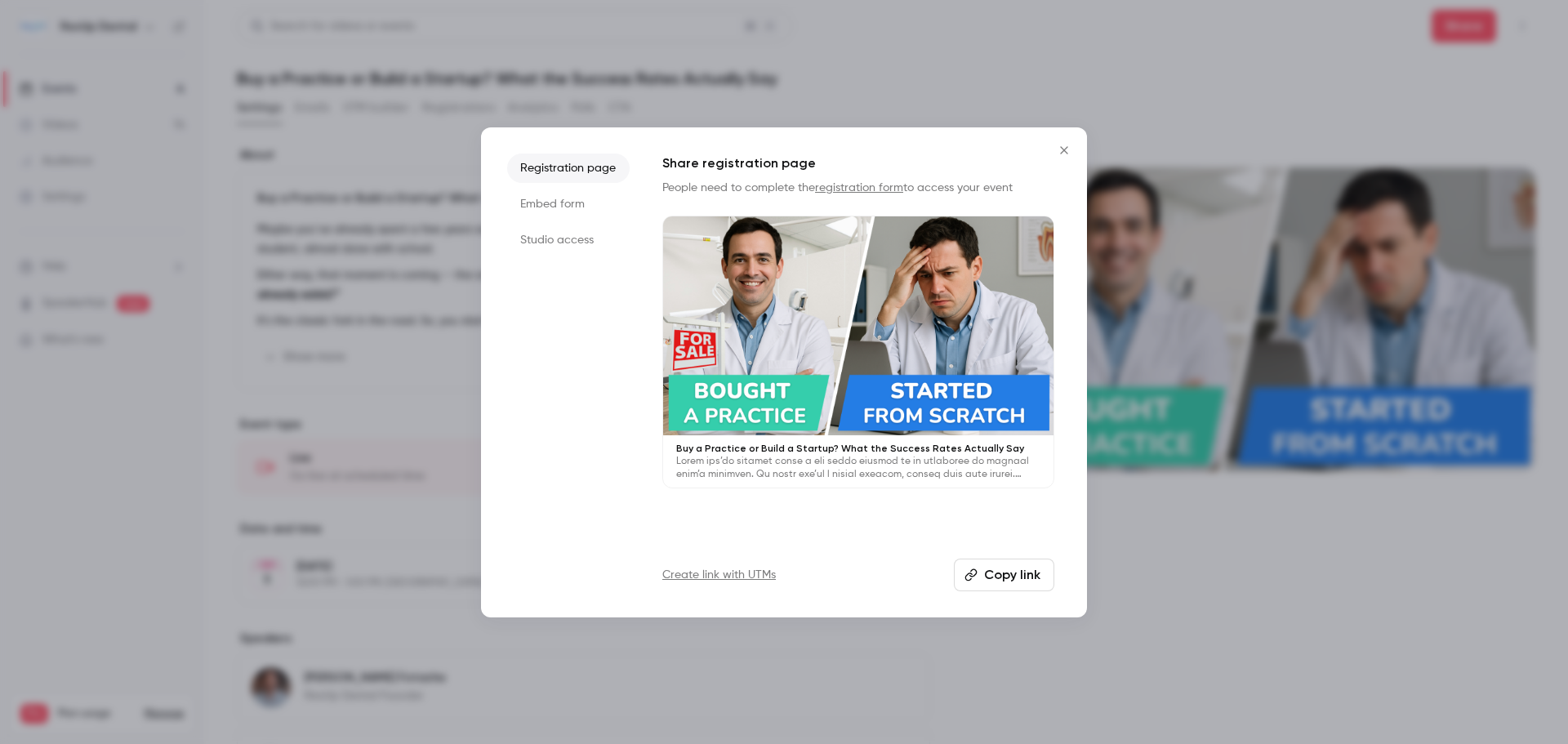
click at [581, 207] on li "Embed form" at bounding box center [568, 203] width 123 height 29
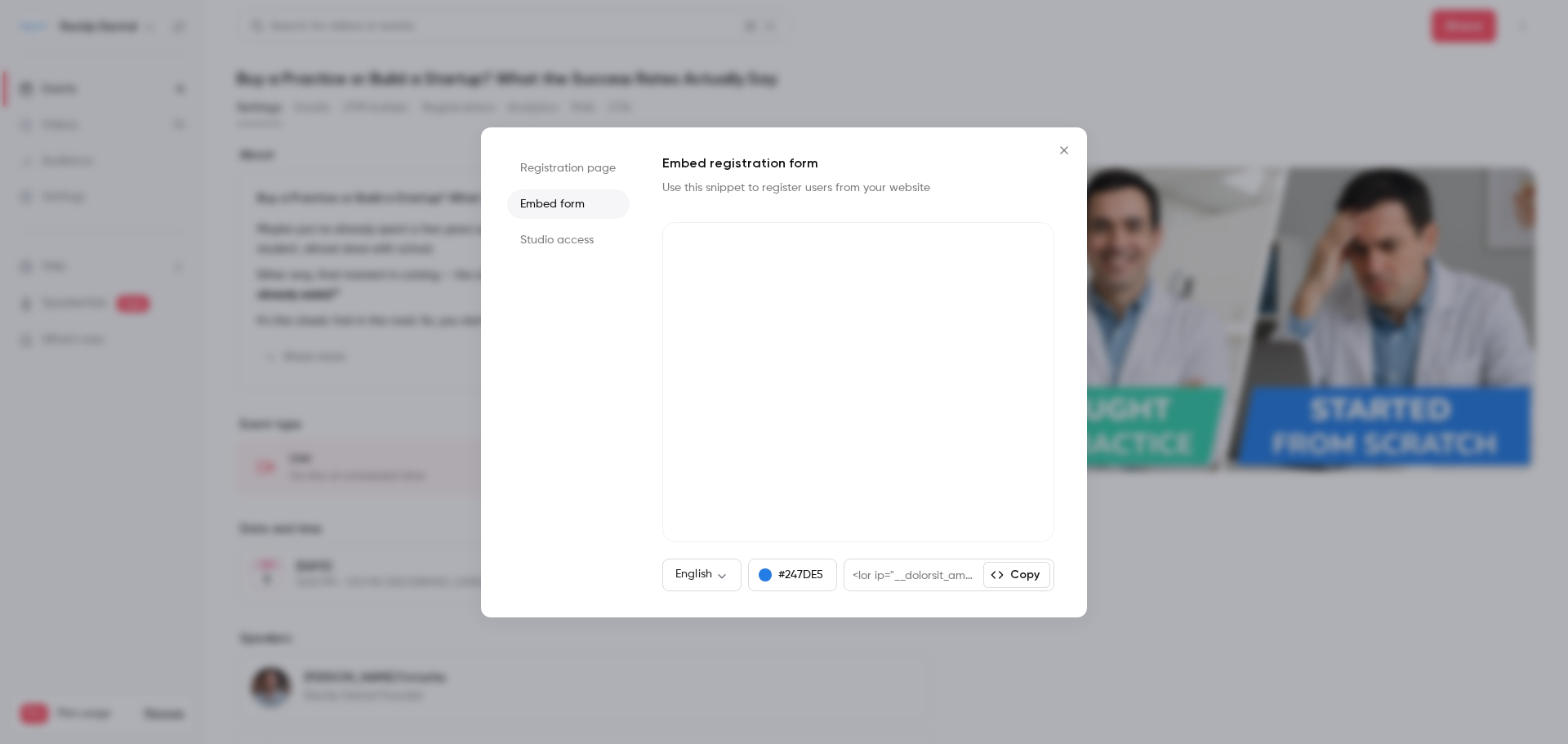
click at [1062, 145] on icon "Close" at bounding box center [1064, 150] width 20 height 13
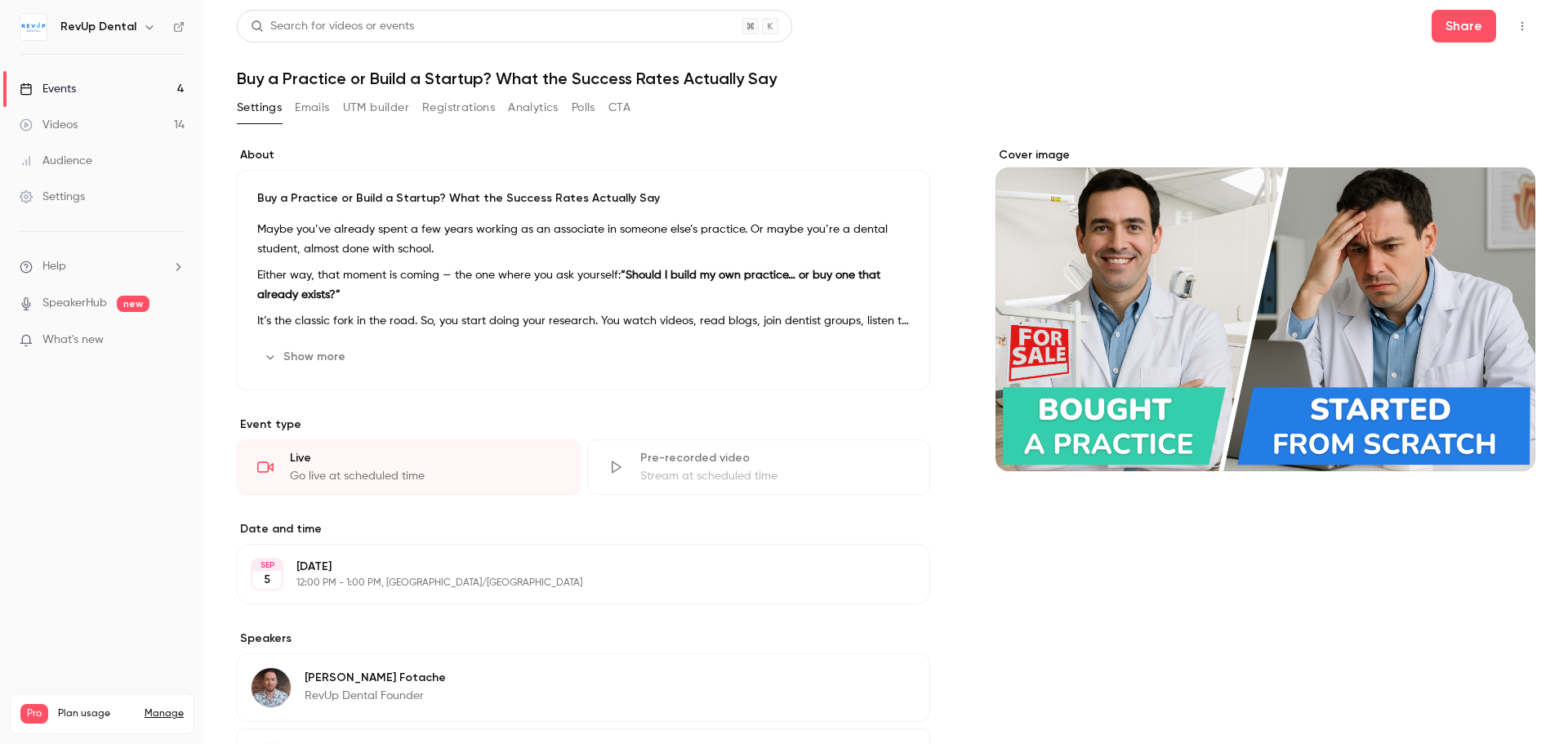
click at [314, 358] on button "Show more" at bounding box center [306, 357] width 98 height 27
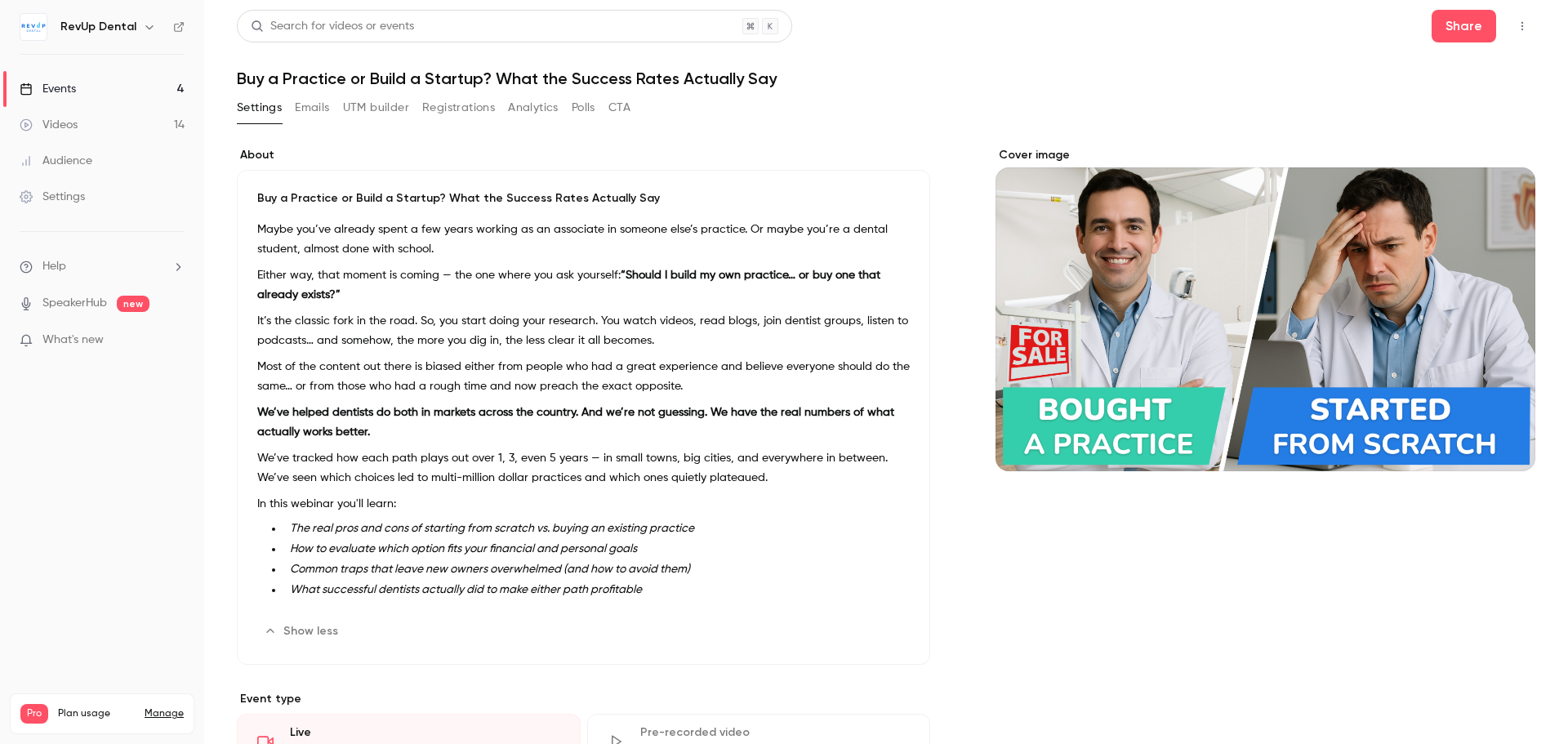
click at [294, 233] on p "Maybe you’ve already spent a few years working as an associate in someone else’…" at bounding box center [583, 238] width 652 height 39
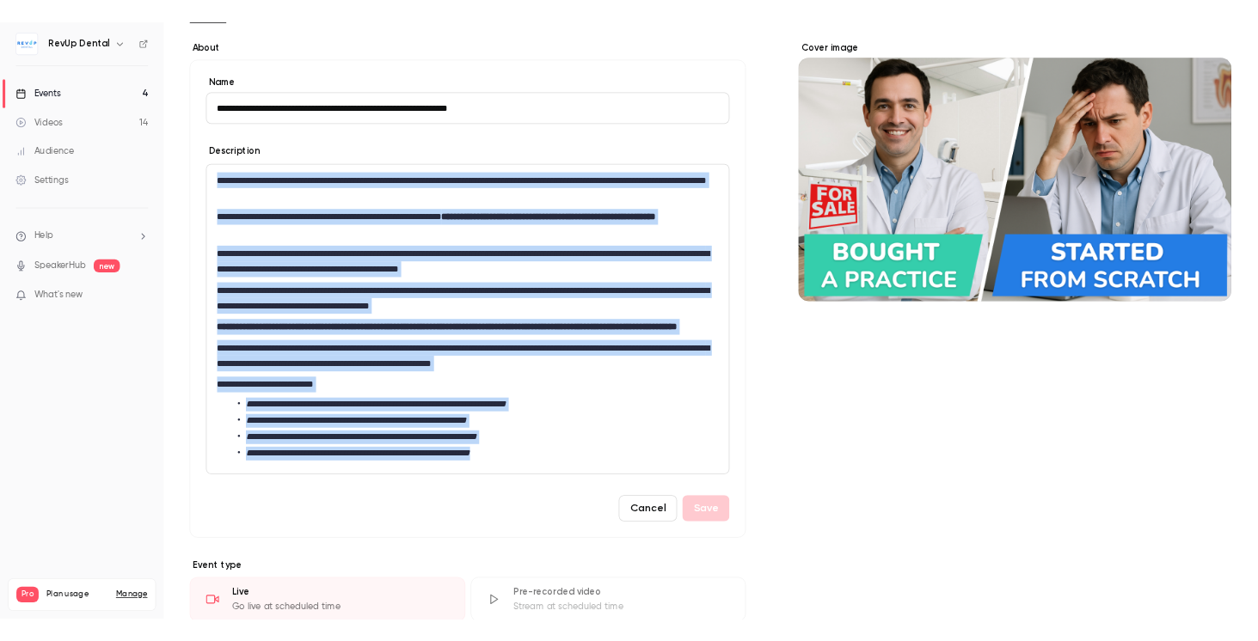
scroll to position [172, 0]
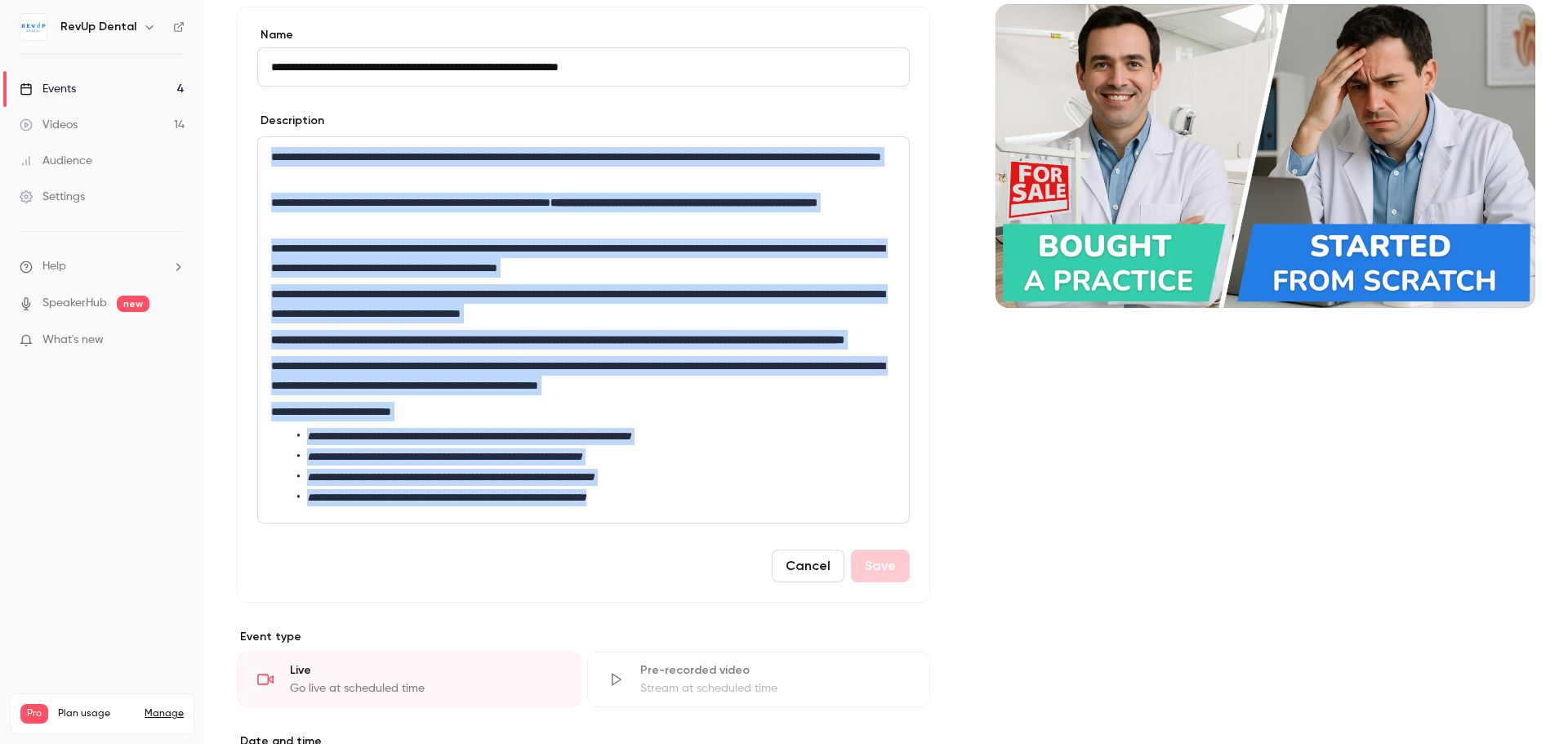
drag, startPoint x: 265, startPoint y: 323, endPoint x: 821, endPoint y: 539, distance: 596.5
click at [821, 523] on div "**********" at bounding box center [583, 330] width 651 height 386
copy div "**********"
click at [813, 582] on button "Cancel" at bounding box center [807, 566] width 73 height 32
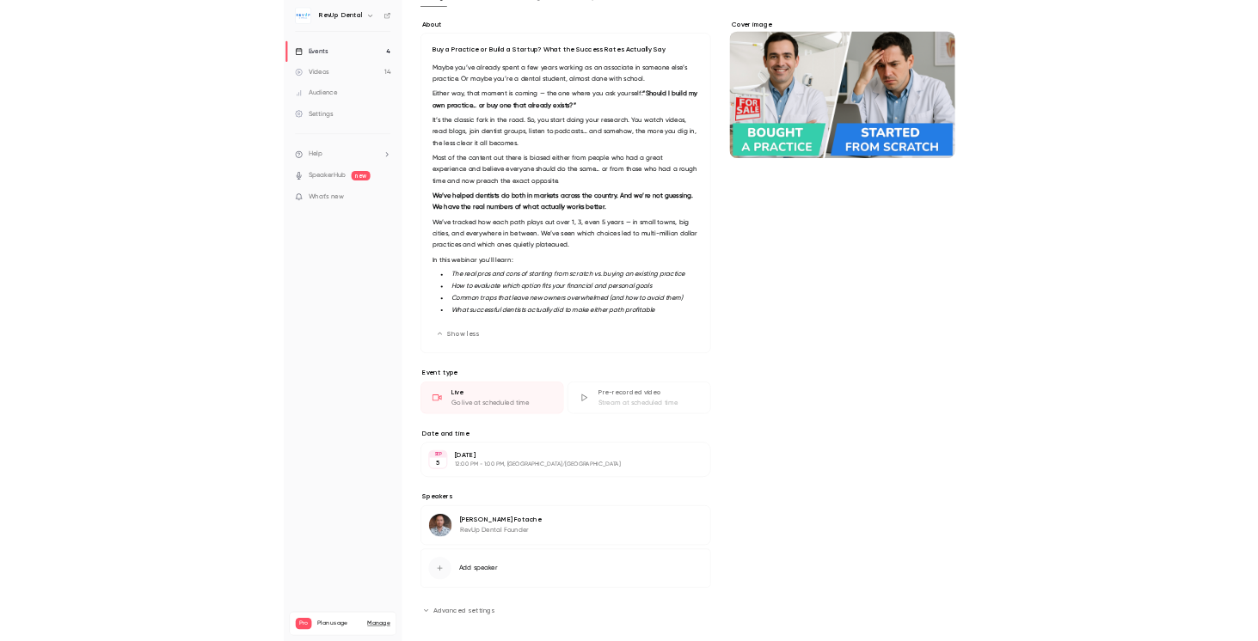
scroll to position [124, 0]
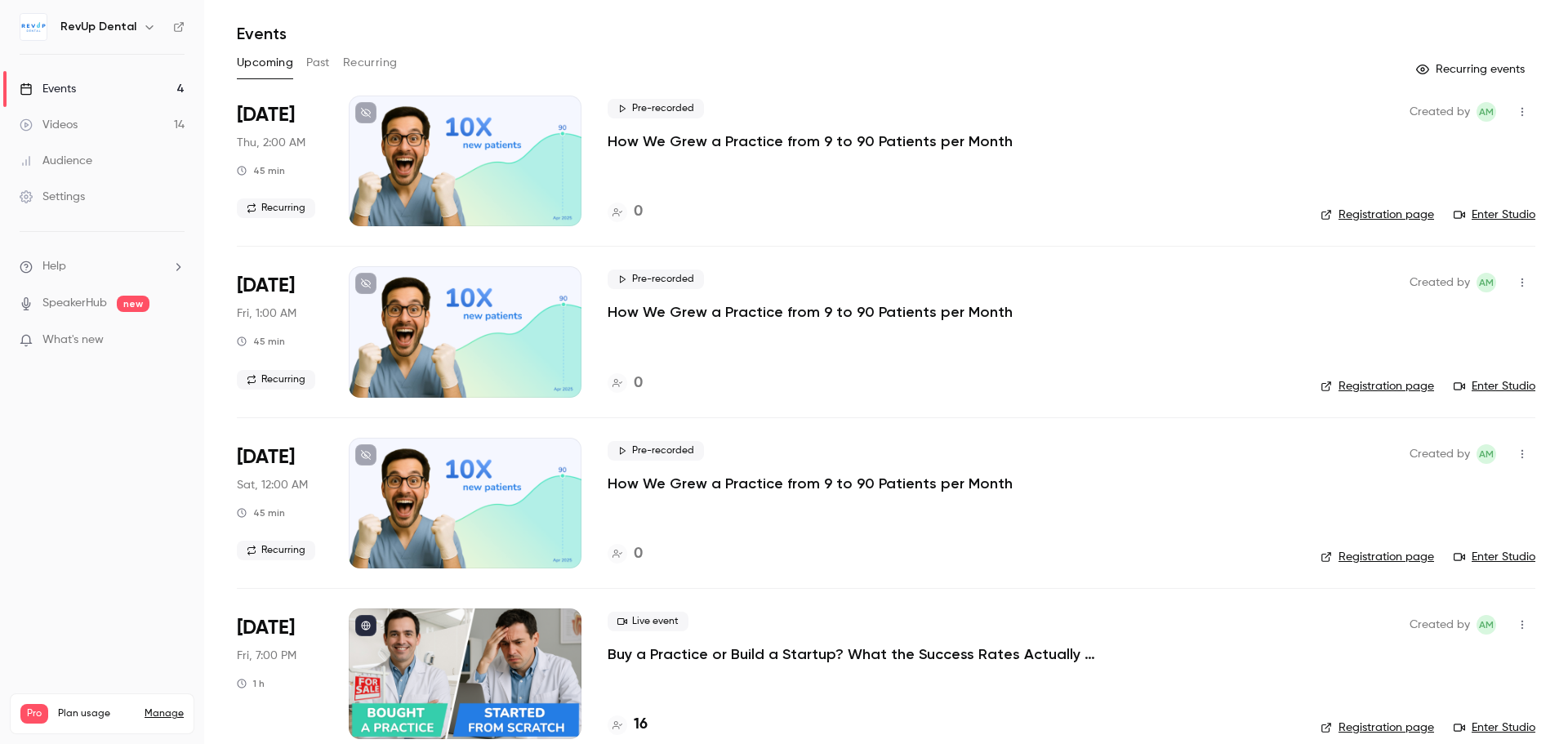
scroll to position [69, 0]
